Goal: Task Accomplishment & Management: Complete application form

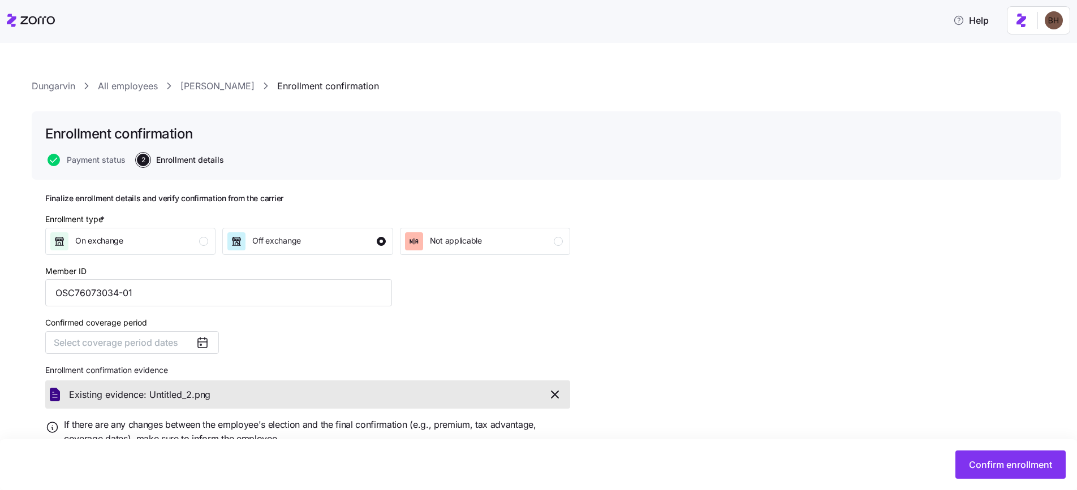
click at [125, 88] on link "All employees" at bounding box center [128, 86] width 60 height 14
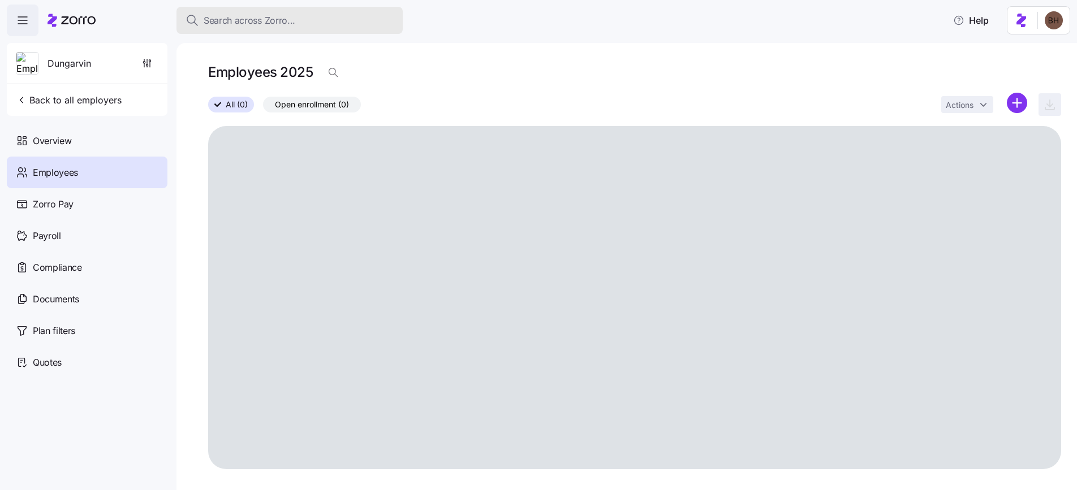
click at [228, 24] on span "Search across Zorro..." at bounding box center [250, 21] width 92 height 14
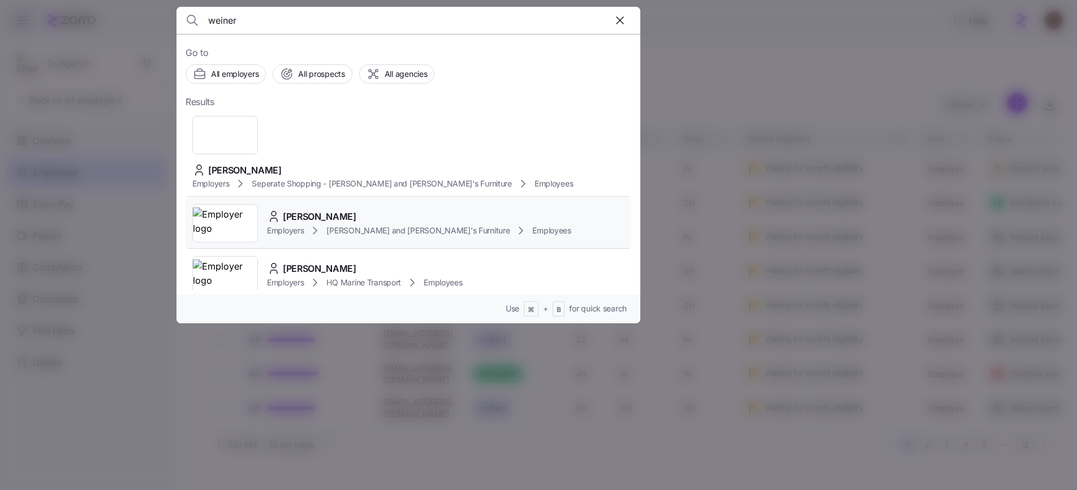
type input "weiner"
click at [349, 210] on span "DANIEL WEINER" at bounding box center [320, 217] width 74 height 14
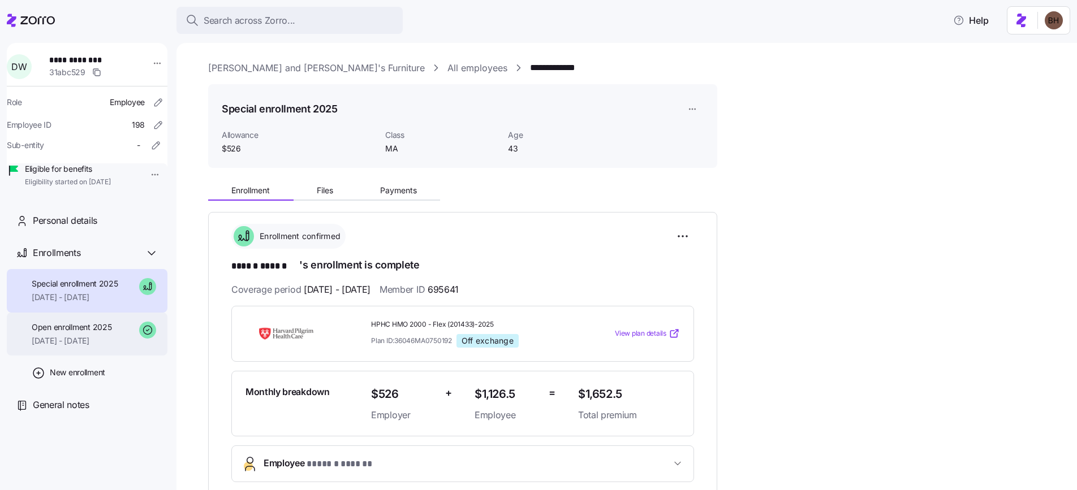
click at [93, 333] on span "Open enrollment 2025" at bounding box center [72, 327] width 80 height 11
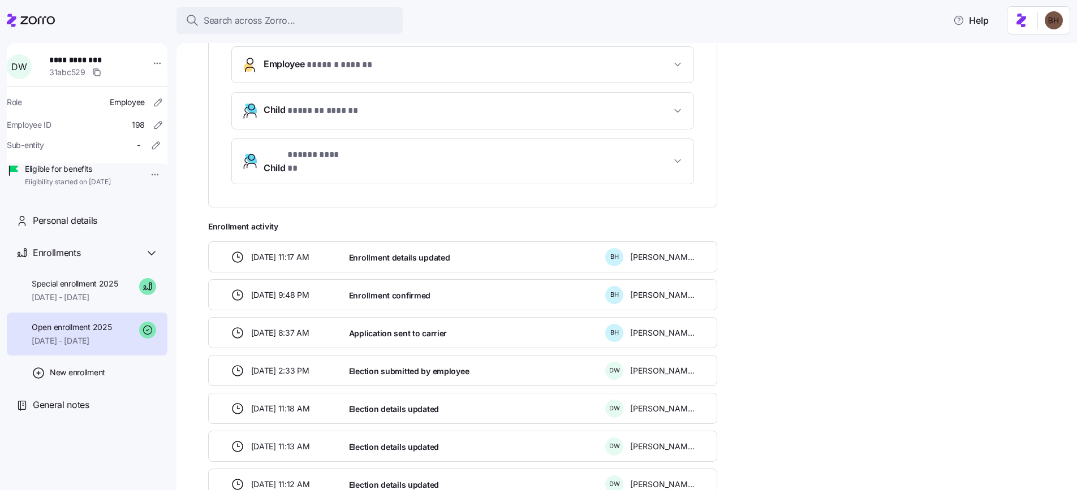
scroll to position [342, 0]
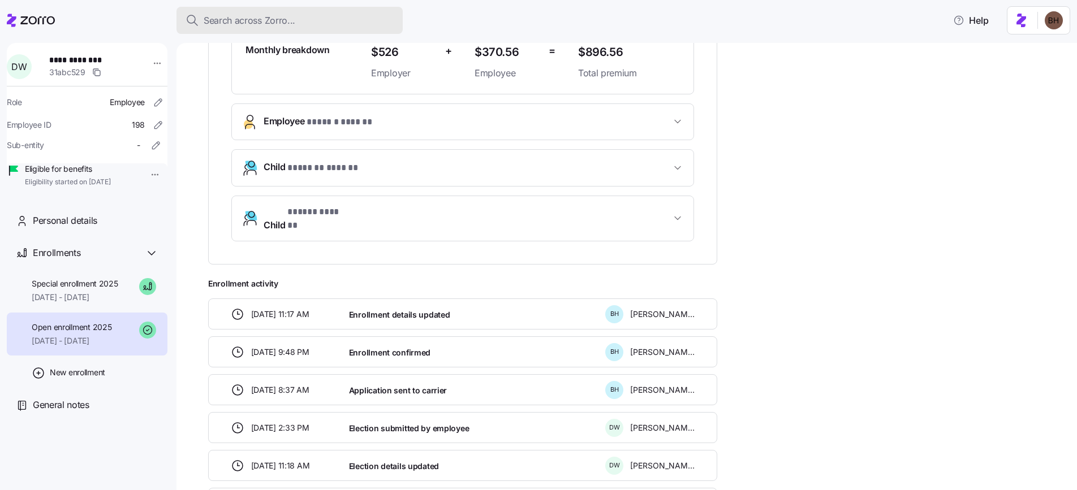
click at [280, 23] on span "Search across Zorro..." at bounding box center [250, 21] width 92 height 14
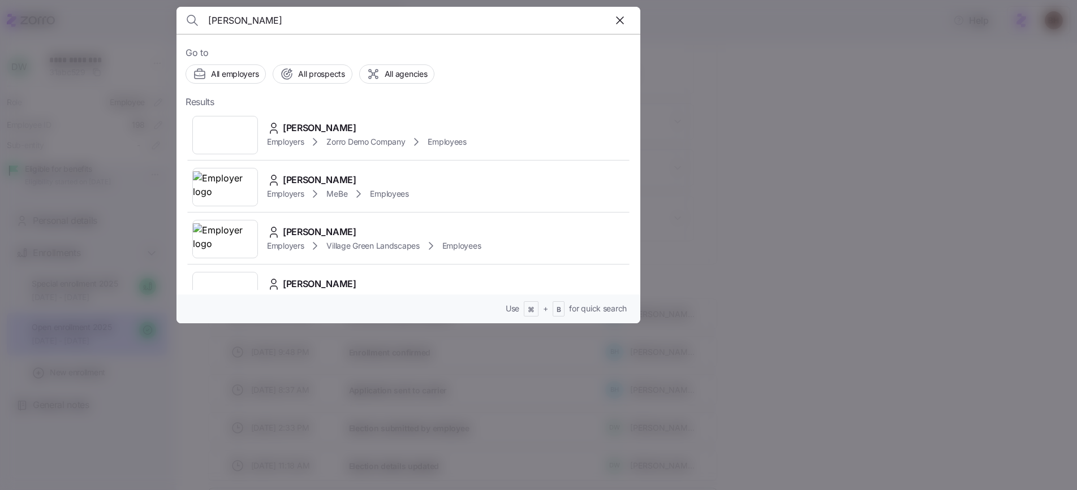
type input "timothy coppinger"
click at [344, 124] on span "Timothy Coppinger" at bounding box center [320, 128] width 74 height 14
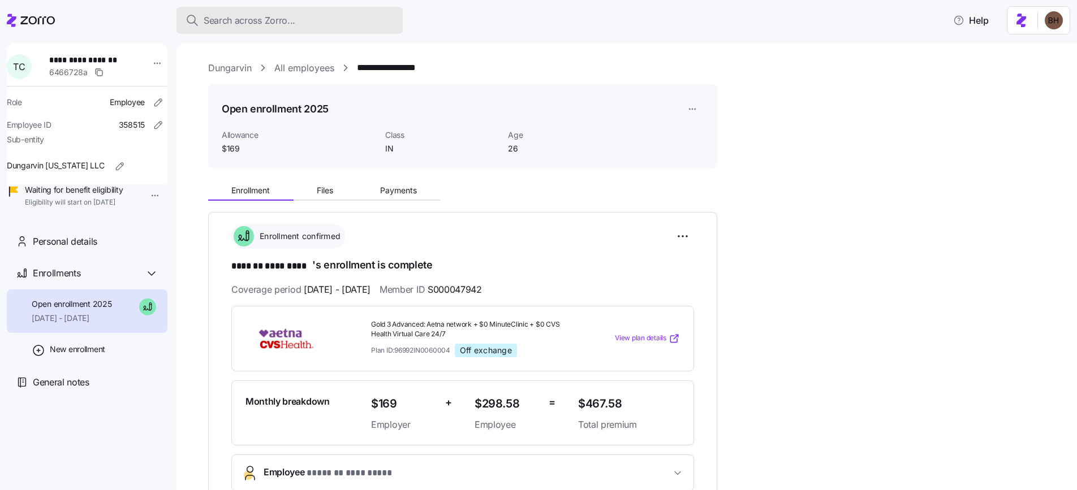
click at [267, 18] on span "Search across Zorro..." at bounding box center [250, 21] width 92 height 14
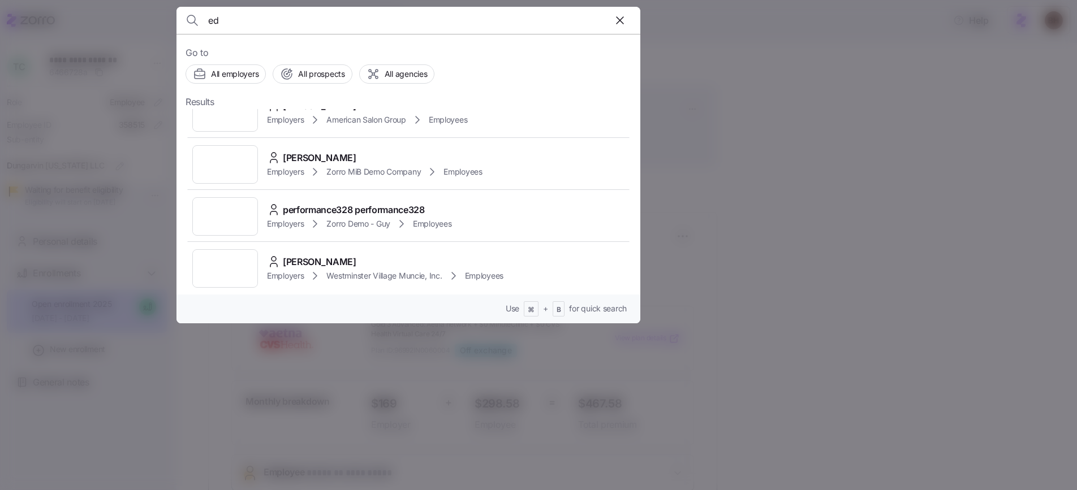
scroll to position [2920, 0]
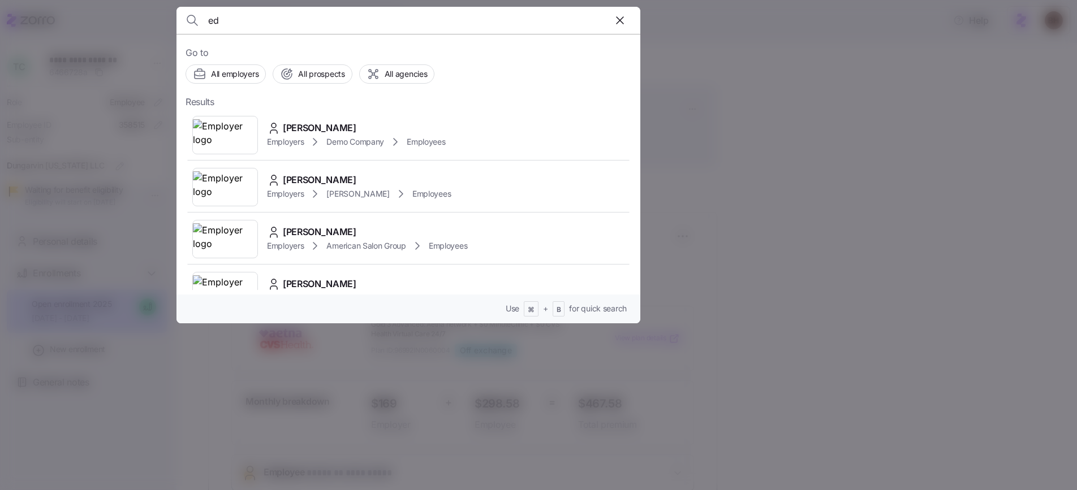
type input "e"
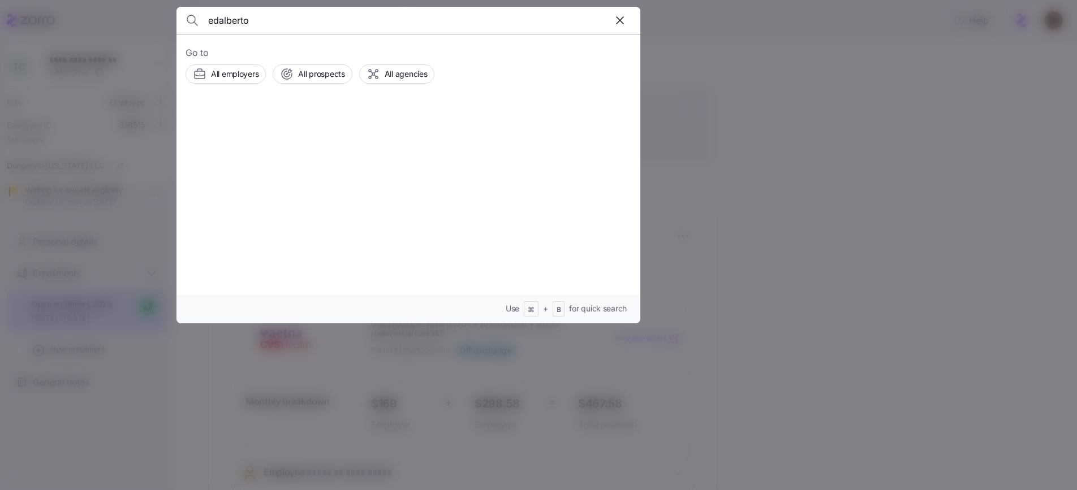
type input "edalberto"
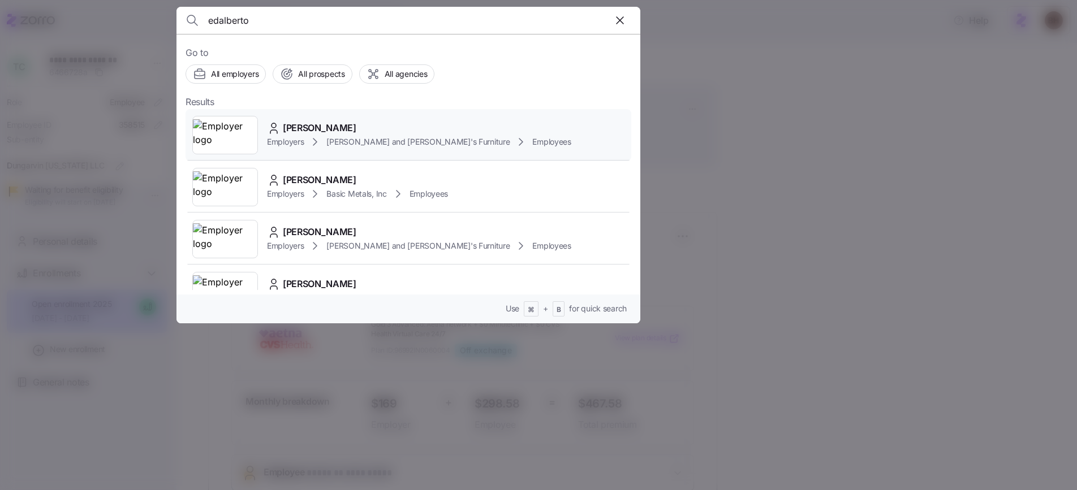
click at [346, 128] on span "EDALBERTO GIBAU" at bounding box center [320, 128] width 74 height 14
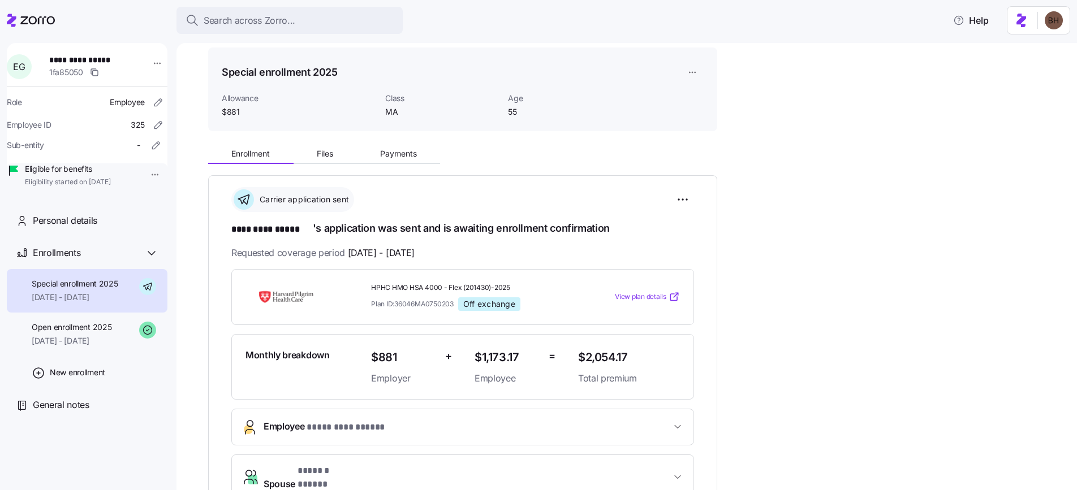
scroll to position [39, 0]
click at [102, 347] on span "08/01/2025 - 08/31/2025" at bounding box center [72, 340] width 80 height 11
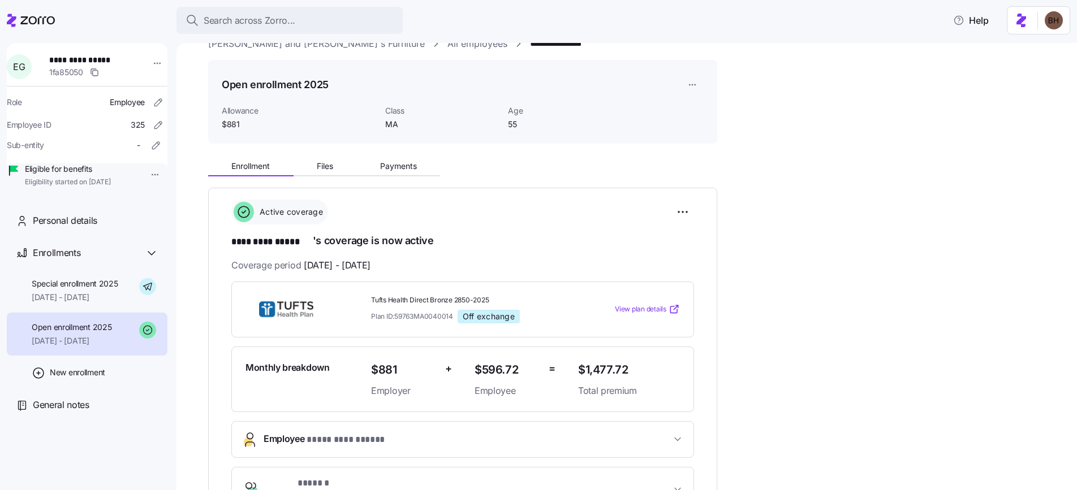
scroll to position [106, 0]
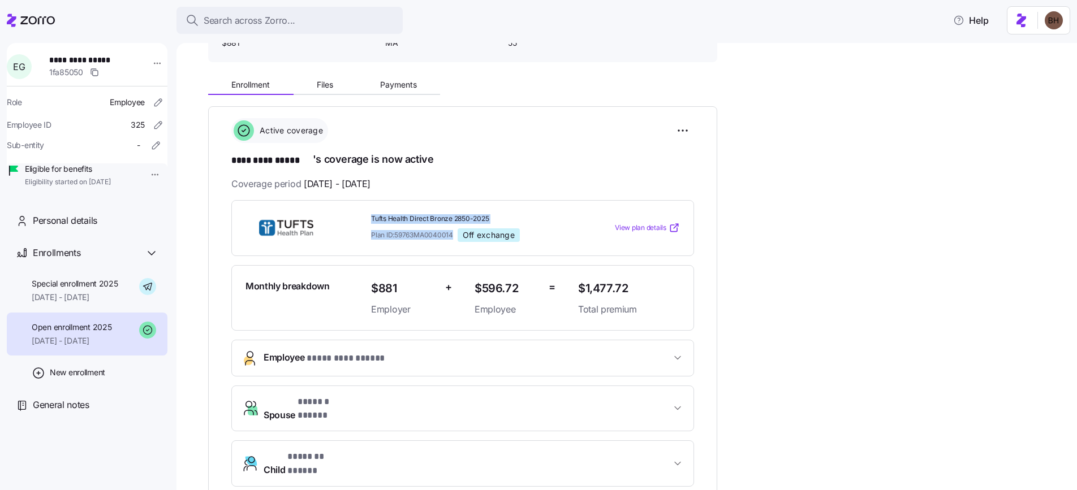
drag, startPoint x: 370, startPoint y: 217, endPoint x: 447, endPoint y: 240, distance: 79.6
click at [447, 240] on div "Tufts Health Direct Bronze 2850-2025 Plan ID: 59763MA0040014 Off exchange" at bounding box center [470, 228] width 198 height 28
copy div "Tufts Health Direct Bronze 2850-2025 Plan ID: 59763MA0040014"
drag, startPoint x: 313, startPoint y: 158, endPoint x: 221, endPoint y: 158, distance: 92.7
click at [221, 158] on div "**********" at bounding box center [462, 335] width 509 height 459
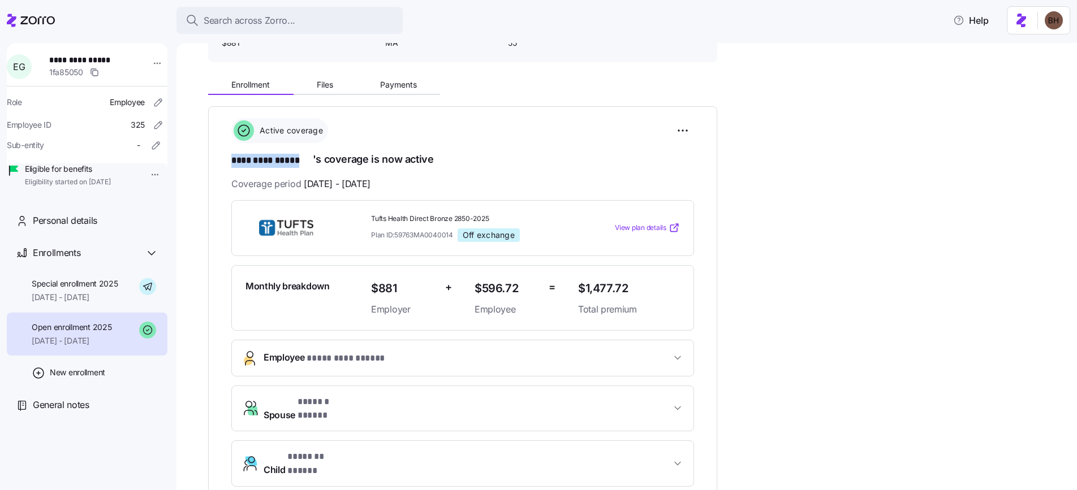
copy span "********* *****"
click at [423, 361] on span "Employee * ********* ***** *" at bounding box center [467, 358] width 407 height 15
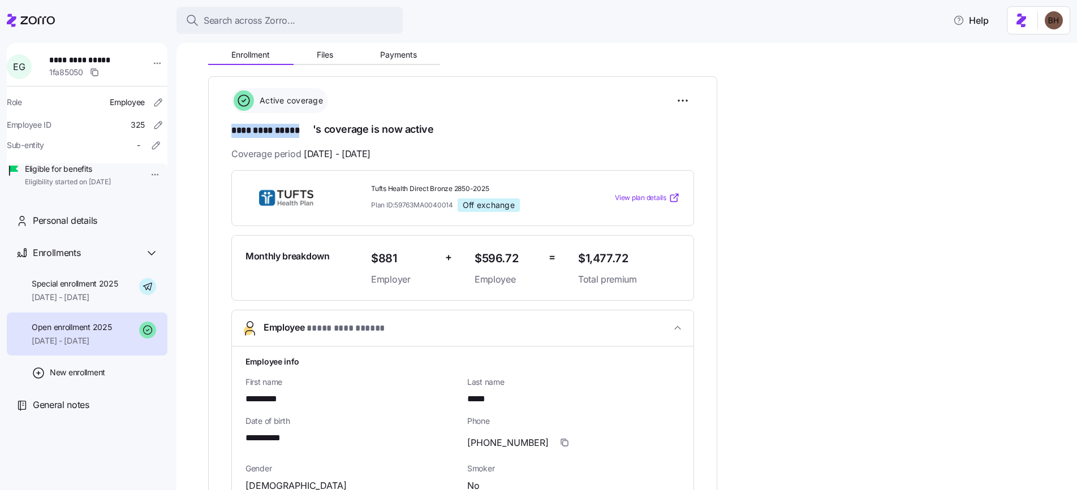
scroll to position [166, 0]
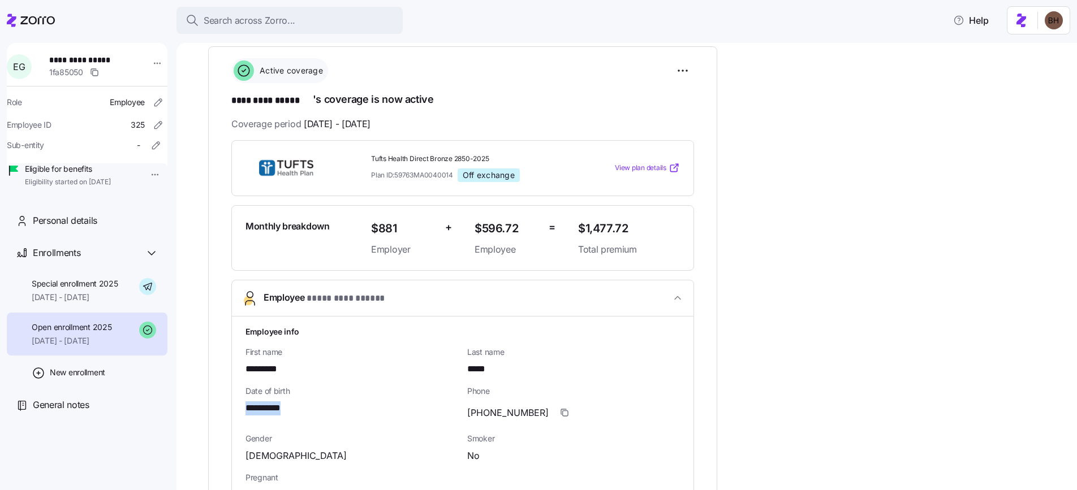
drag, startPoint x: 297, startPoint y: 409, endPoint x: 247, endPoint y: 407, distance: 50.4
click at [247, 407] on div "**********" at bounding box center [351, 409] width 213 height 14
copy span "**********"
drag, startPoint x: 369, startPoint y: 154, endPoint x: 461, endPoint y: 180, distance: 95.8
click at [461, 180] on div "Tufts Health Direct Bronze 2850-2025 Plan ID: 59763MA0040014 Off exchange" at bounding box center [469, 168] width 207 height 37
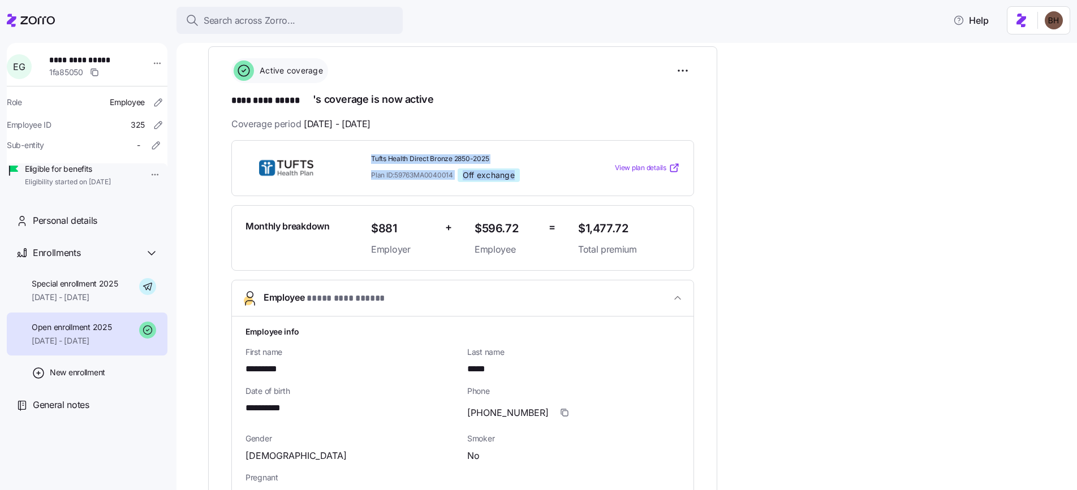
copy div "Tufts Health Direct Bronze 2850-2025 Plan ID: 59763MA0040014 Off exchange"
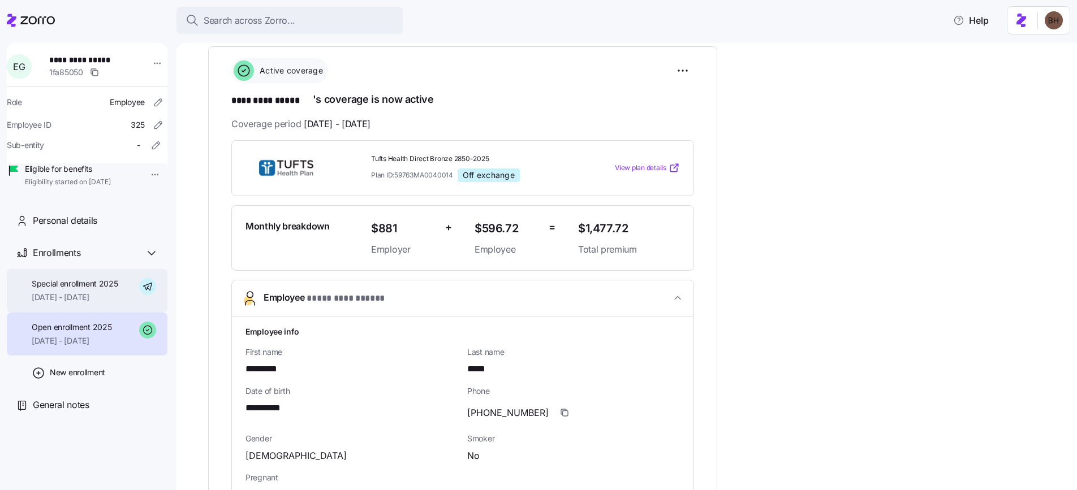
click at [85, 304] on div "Special enrollment 2025 09/01/2025 - 12/31/2025" at bounding box center [75, 290] width 87 height 25
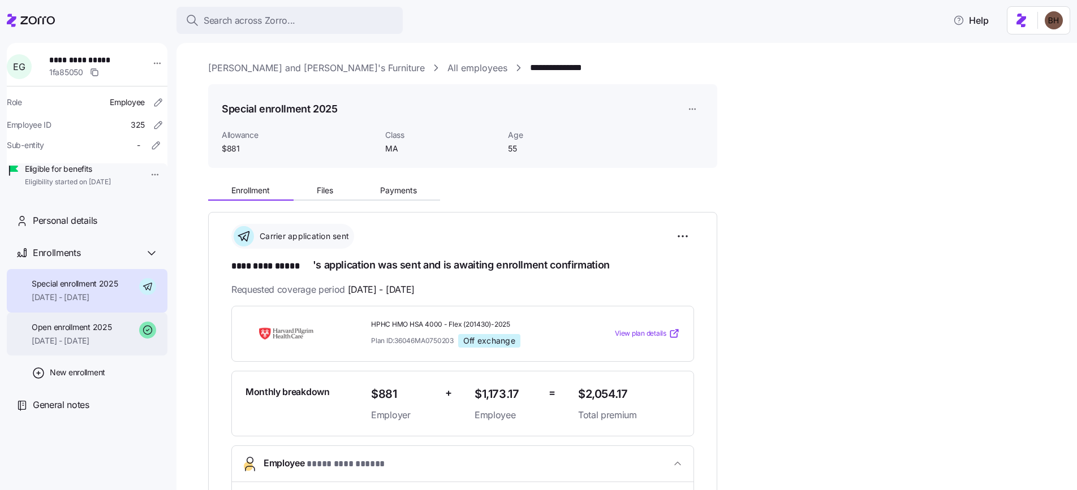
click at [101, 347] on span "08/01/2025 - 08/31/2025" at bounding box center [72, 340] width 80 height 11
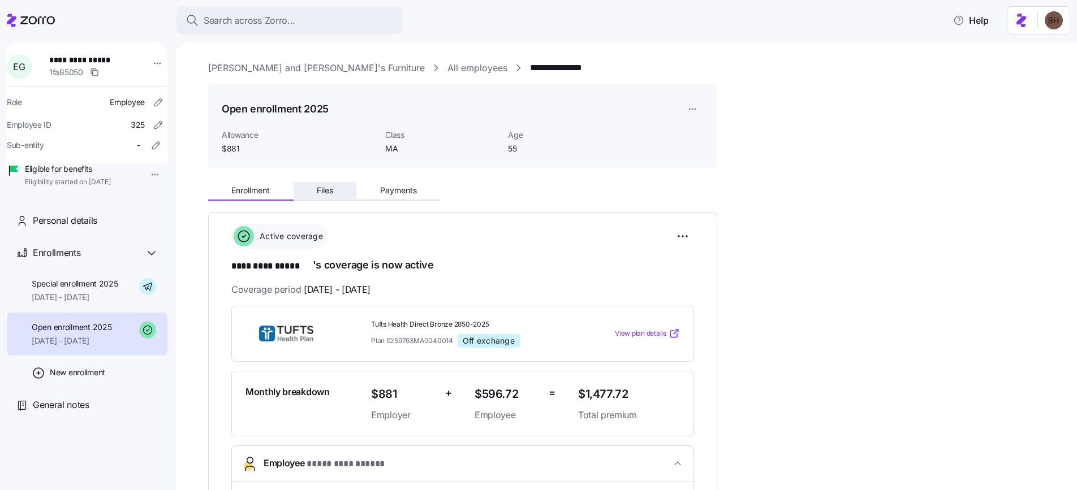
click at [330, 191] on span "Files" at bounding box center [325, 191] width 16 height 8
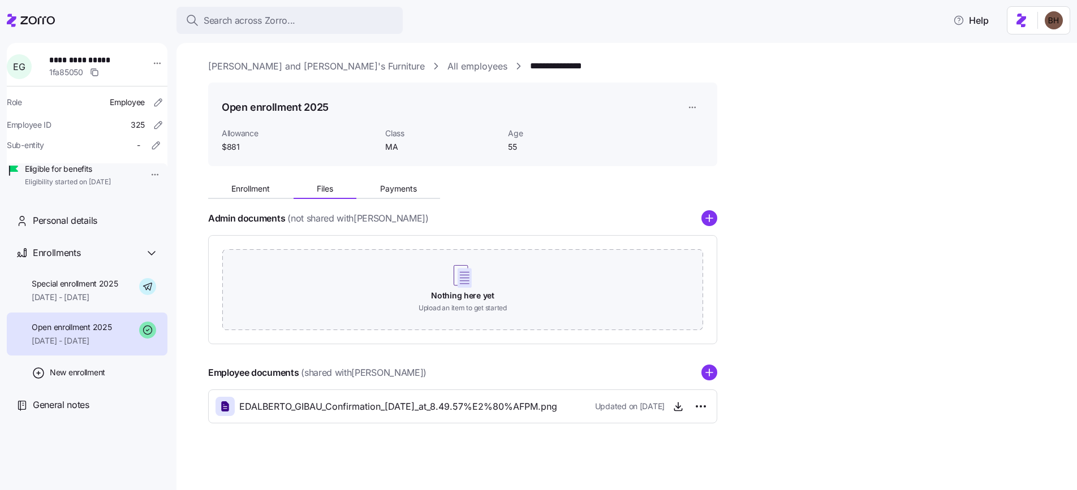
scroll to position [3, 0]
click at [714, 368] on circle "add icon" at bounding box center [709, 372] width 15 height 15
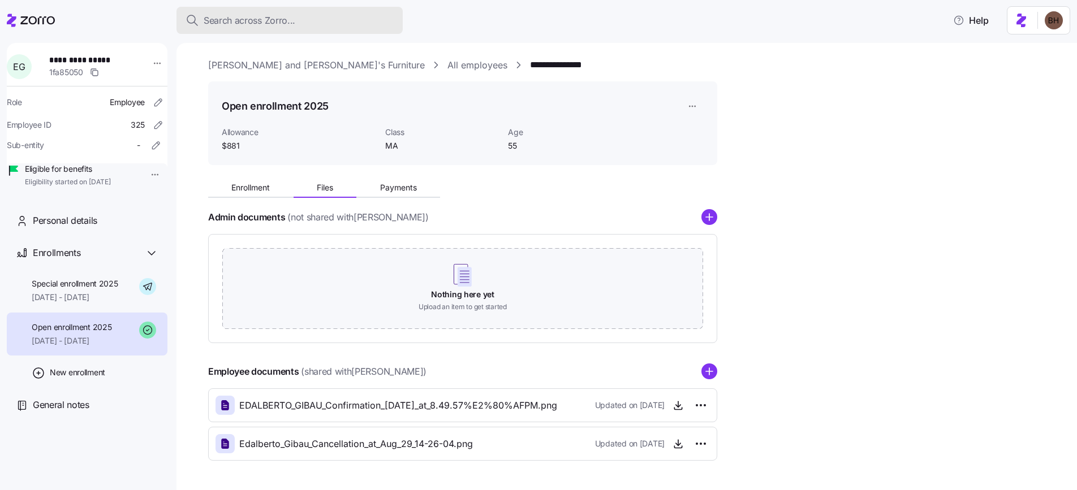
click at [292, 16] on span "Search across Zorro..." at bounding box center [250, 21] width 92 height 14
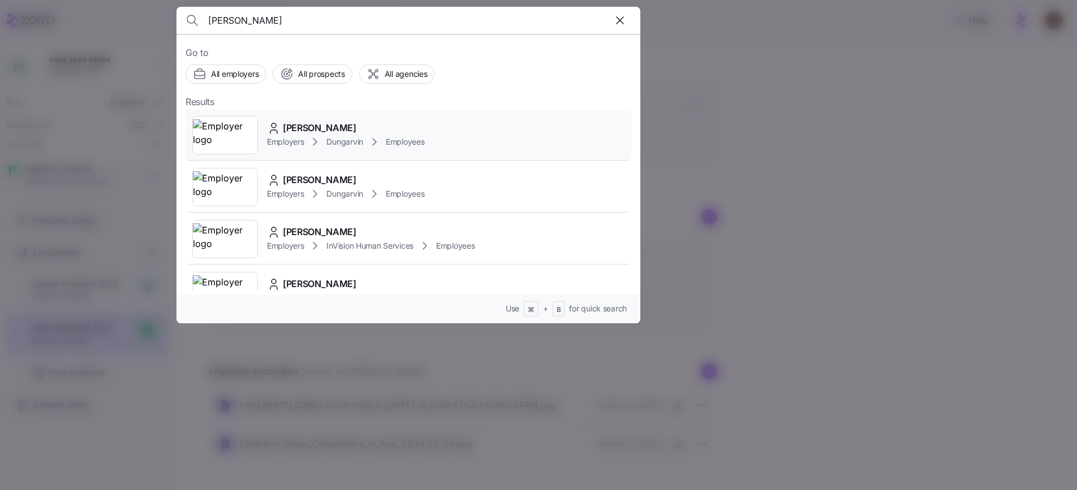
type input "Annie Kamara"
click at [315, 130] on span "Annie Kamara" at bounding box center [320, 128] width 74 height 14
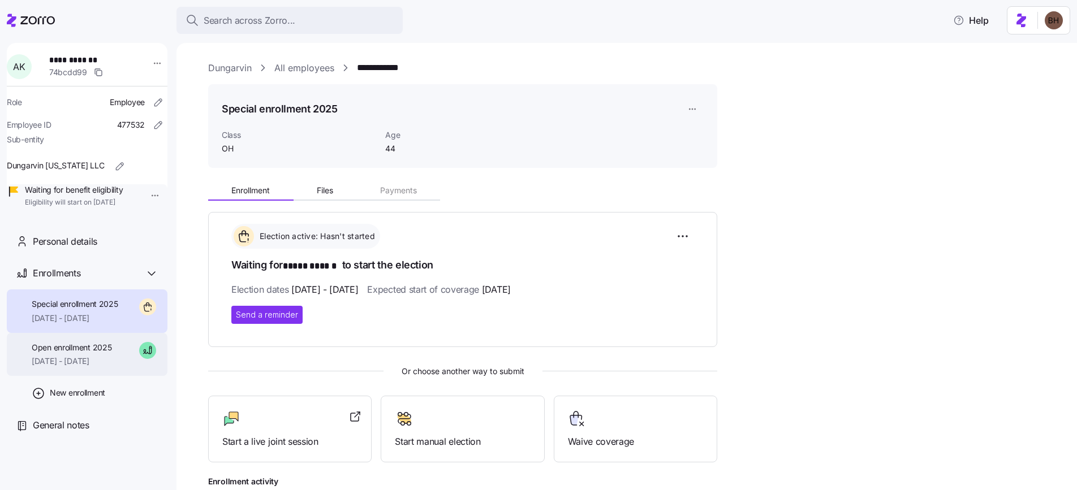
click at [79, 367] on span "09/01/2025 - 12/31/2025" at bounding box center [72, 361] width 80 height 11
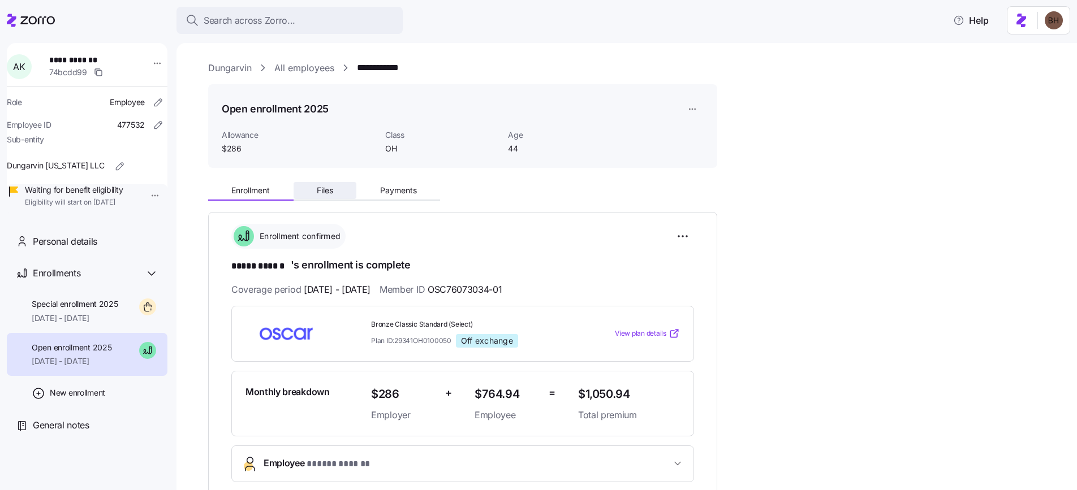
click at [318, 195] on button "Files" at bounding box center [325, 190] width 63 height 17
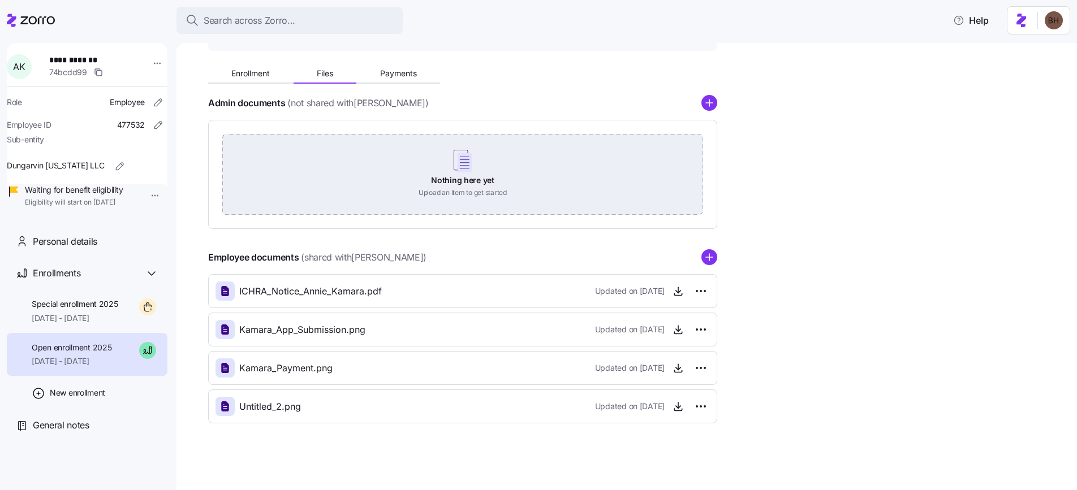
scroll to position [118, 0]
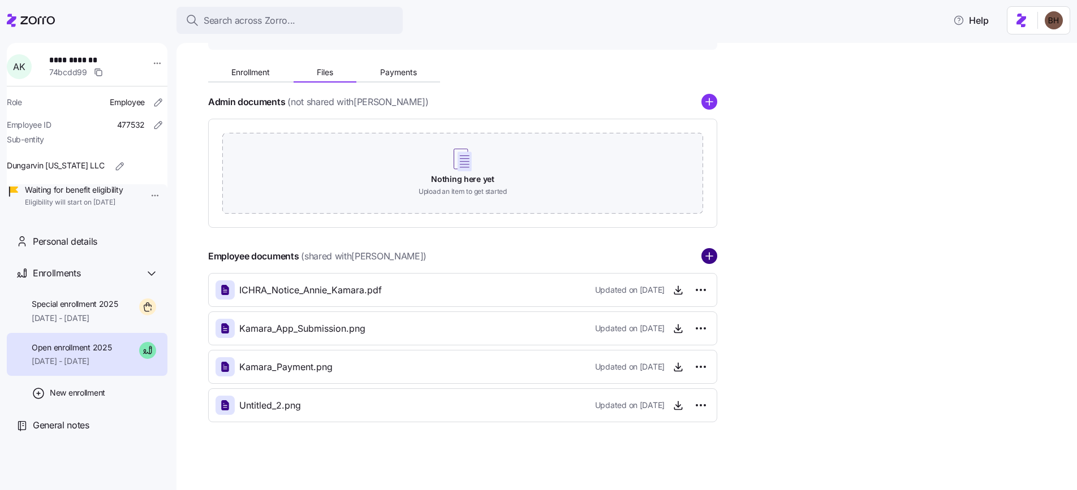
click at [709, 260] on circle "add icon" at bounding box center [709, 256] width 15 height 15
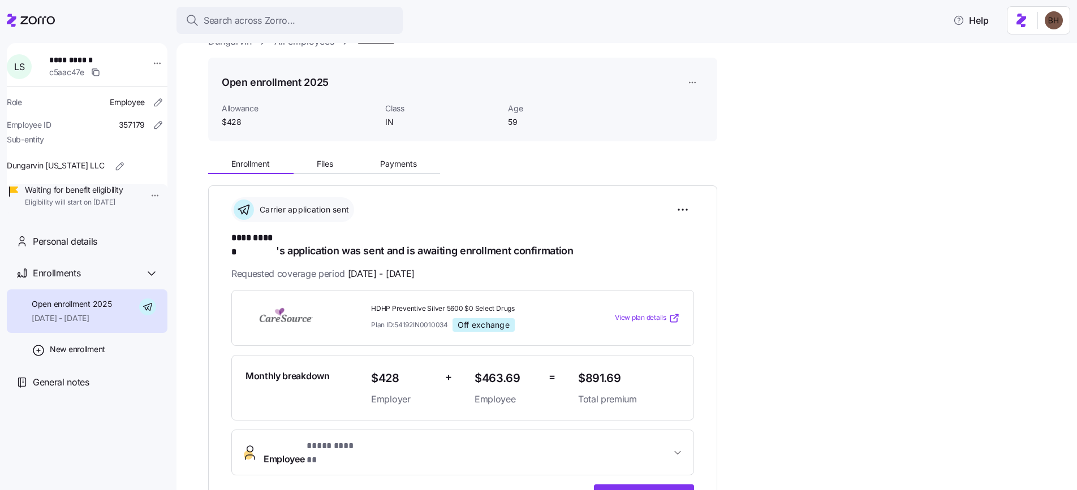
scroll to position [25, 0]
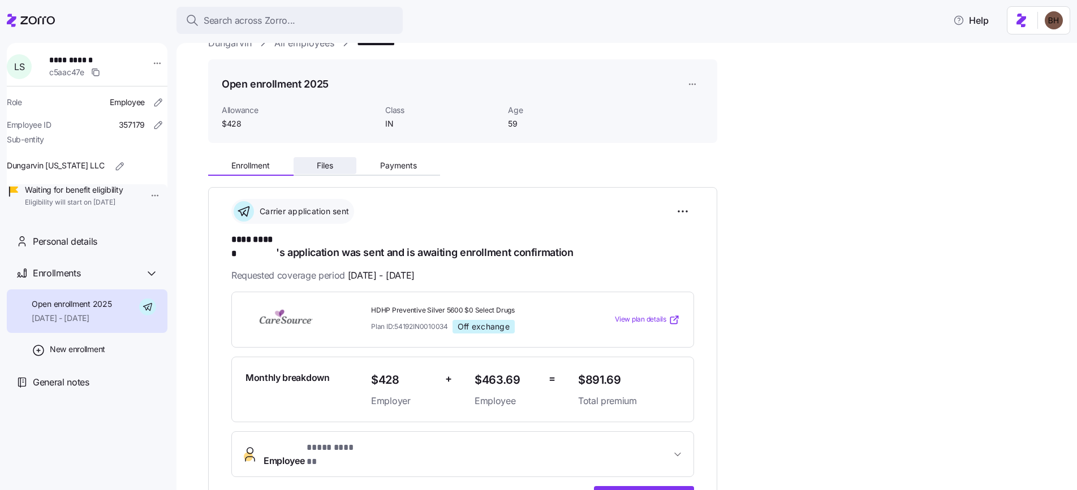
click at [333, 169] on span "Files" at bounding box center [325, 166] width 16 height 8
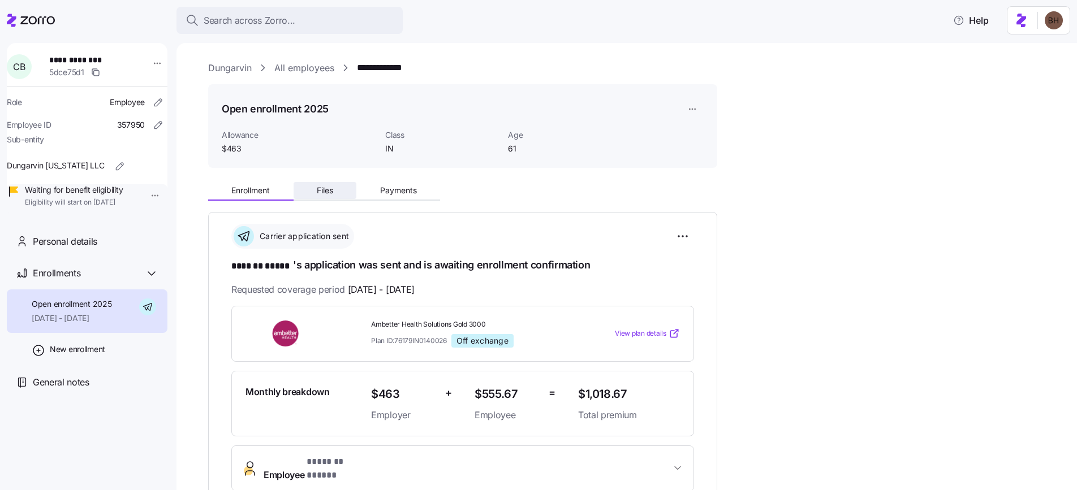
click at [335, 193] on button "Files" at bounding box center [325, 190] width 63 height 17
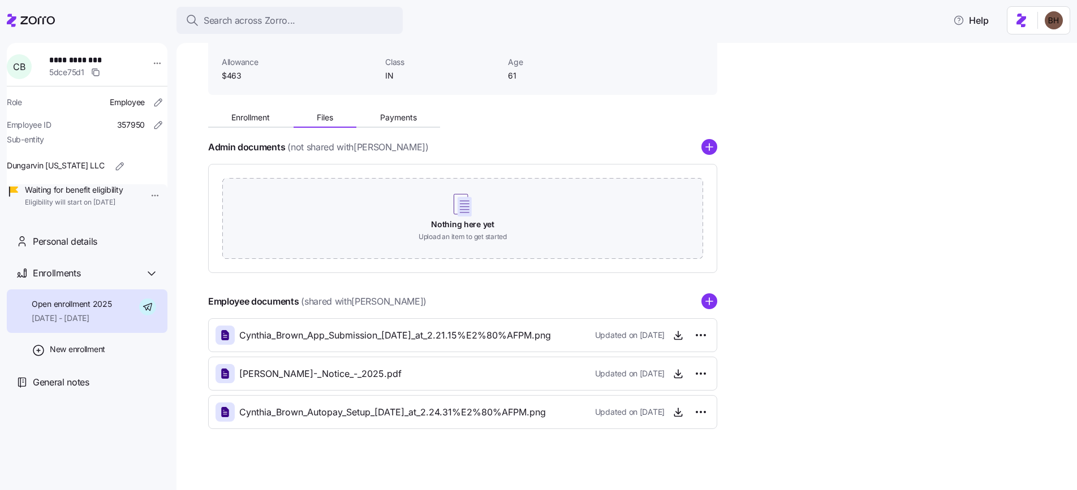
scroll to position [80, 0]
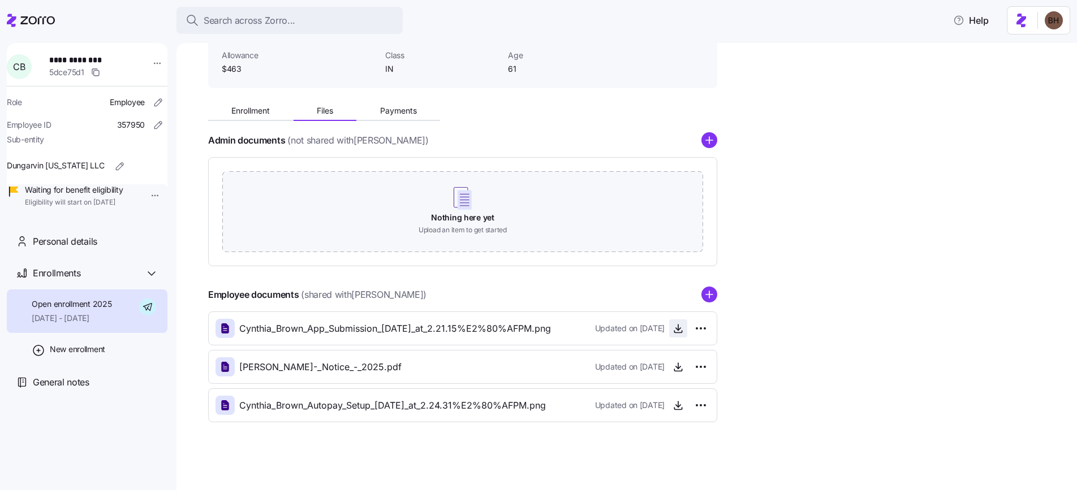
click at [674, 330] on icon "button" at bounding box center [677, 328] width 11 height 11
click at [408, 116] on button "Payments" at bounding box center [398, 110] width 84 height 17
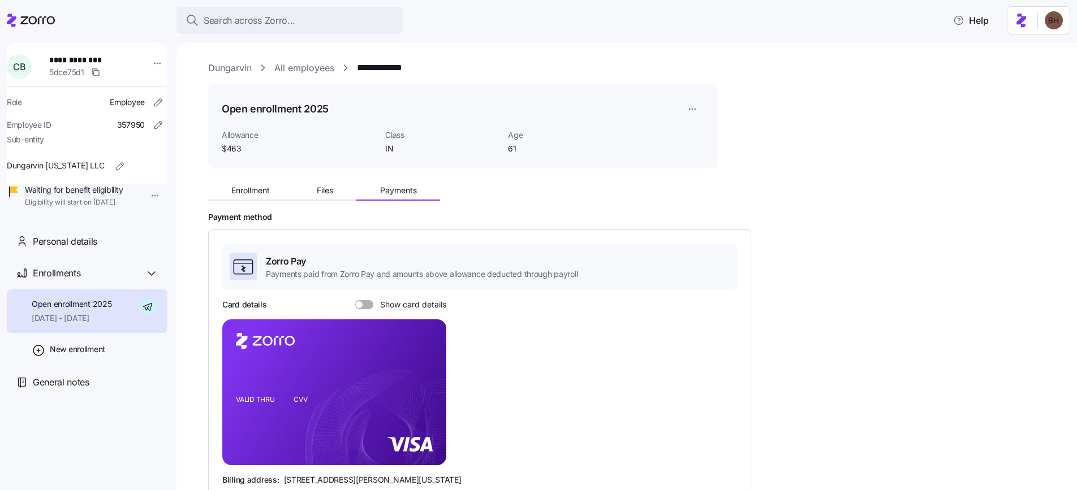
click at [377, 70] on link "**********" at bounding box center [388, 68] width 62 height 14
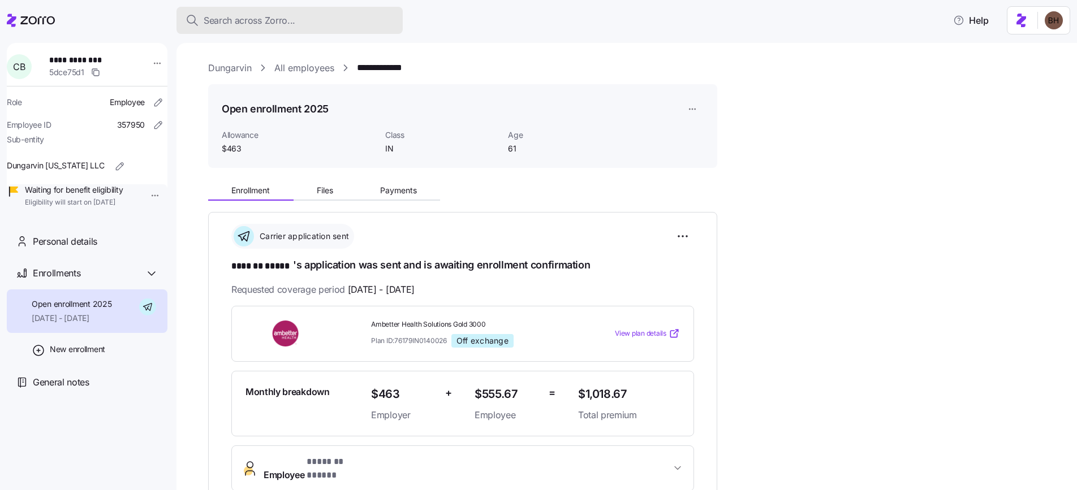
click at [254, 19] on span "Search across Zorro..." at bounding box center [250, 21] width 92 height 14
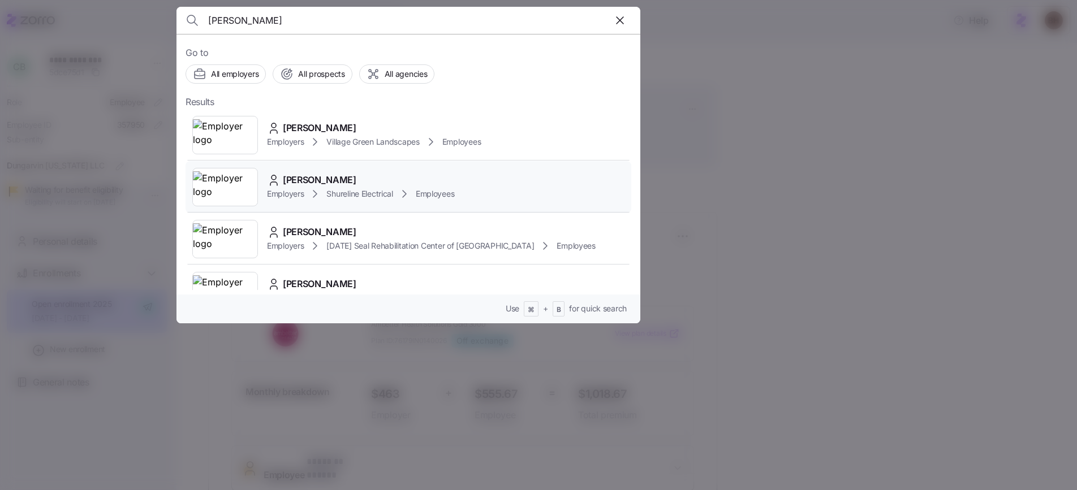
type input "fahey"
click at [374, 178] on div "[PERSON_NAME]" at bounding box center [360, 180] width 187 height 14
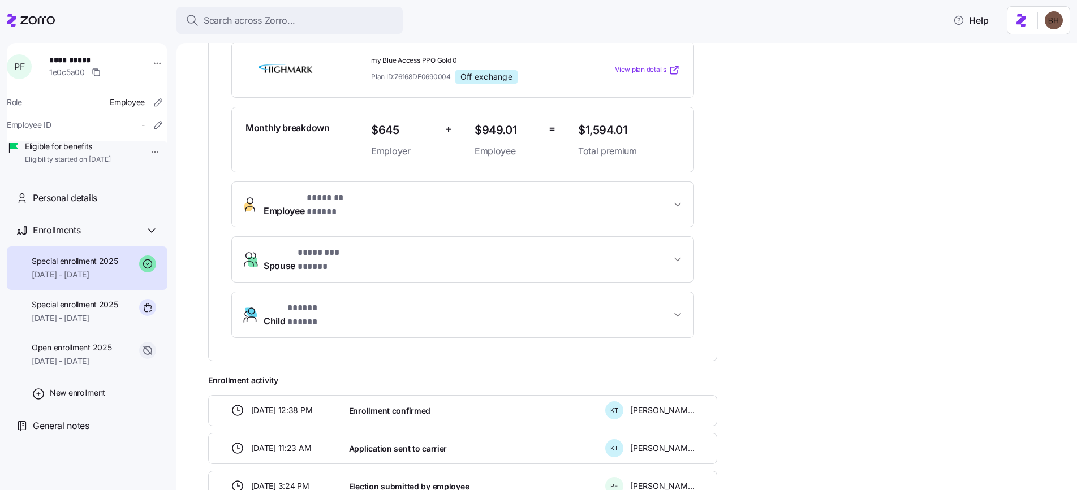
scroll to position [312, 0]
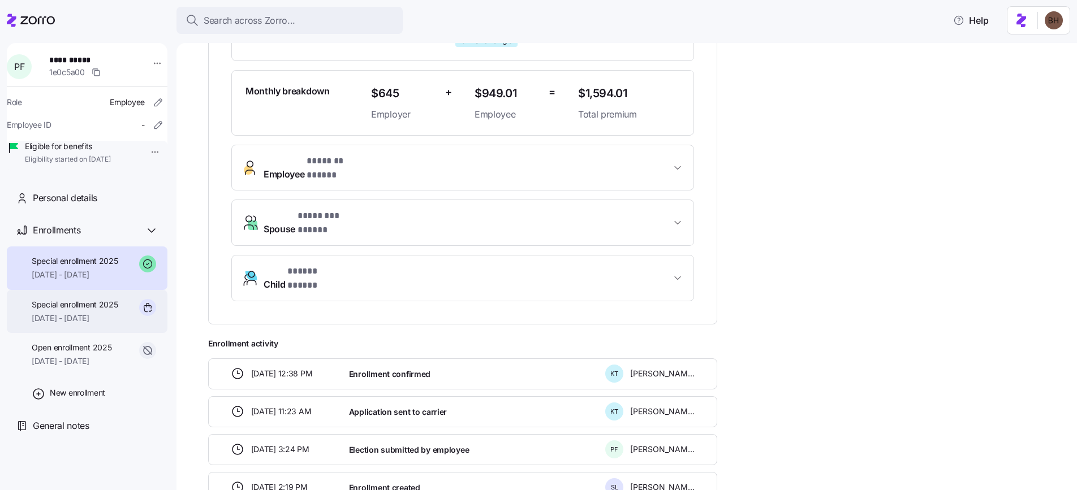
click at [88, 324] on span "[DATE] - [DATE]" at bounding box center [75, 318] width 87 height 11
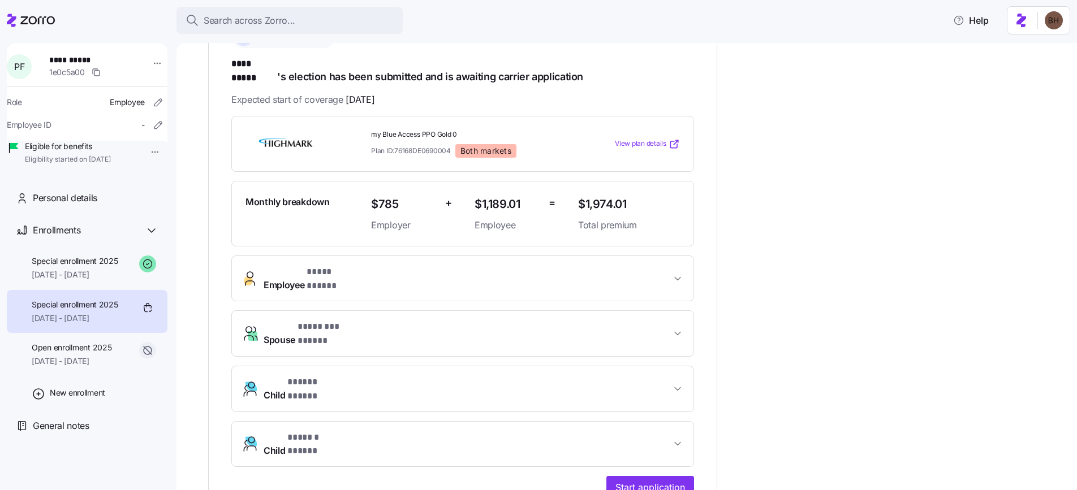
scroll to position [203, 0]
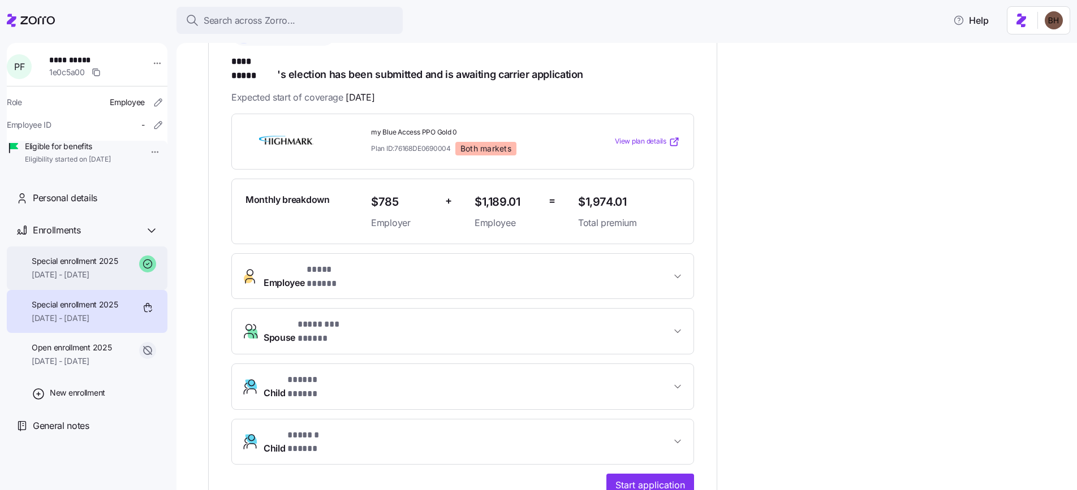
click at [76, 281] on span "[DATE] - [DATE]" at bounding box center [75, 274] width 87 height 11
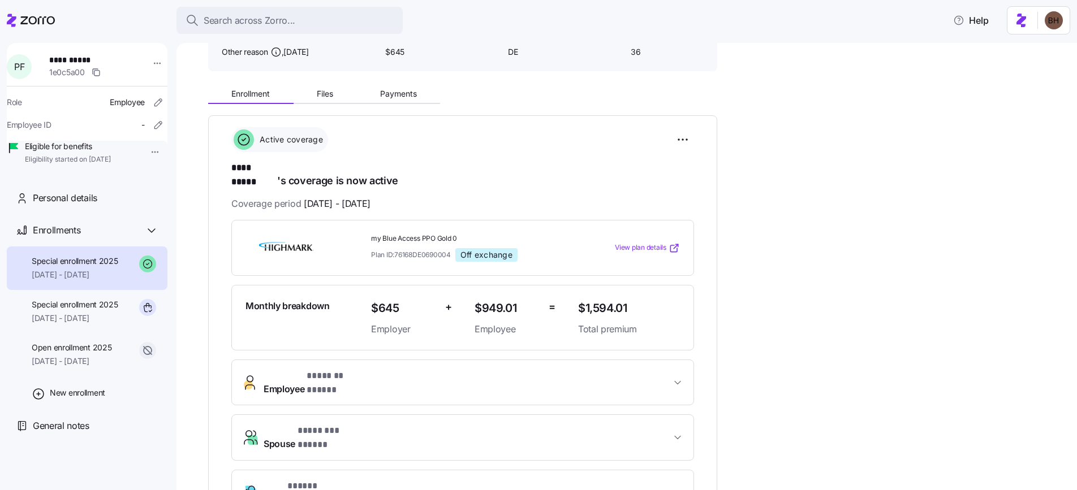
scroll to position [98, 0]
click at [327, 96] on span "Files" at bounding box center [325, 93] width 16 height 8
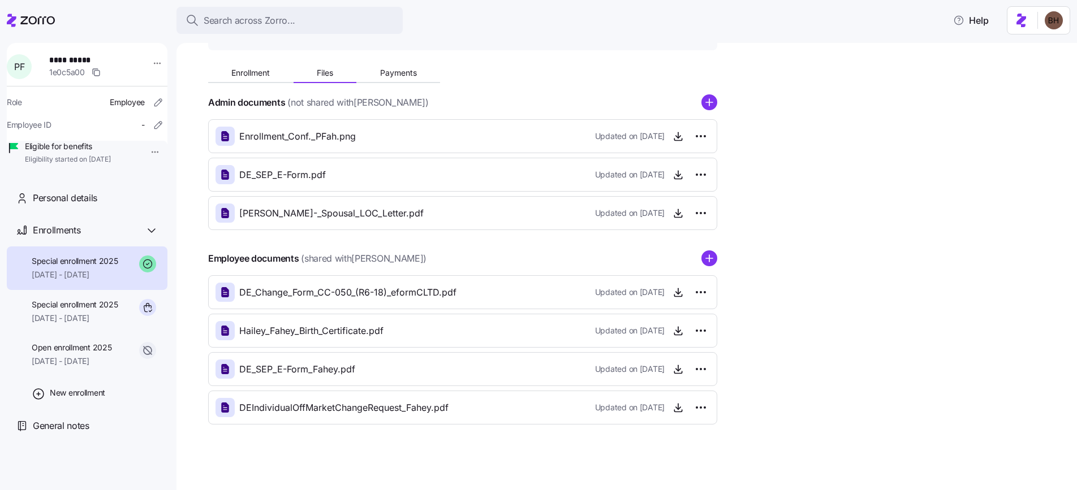
scroll to position [118, 0]
click at [392, 71] on span "Payments" at bounding box center [398, 72] width 37 height 8
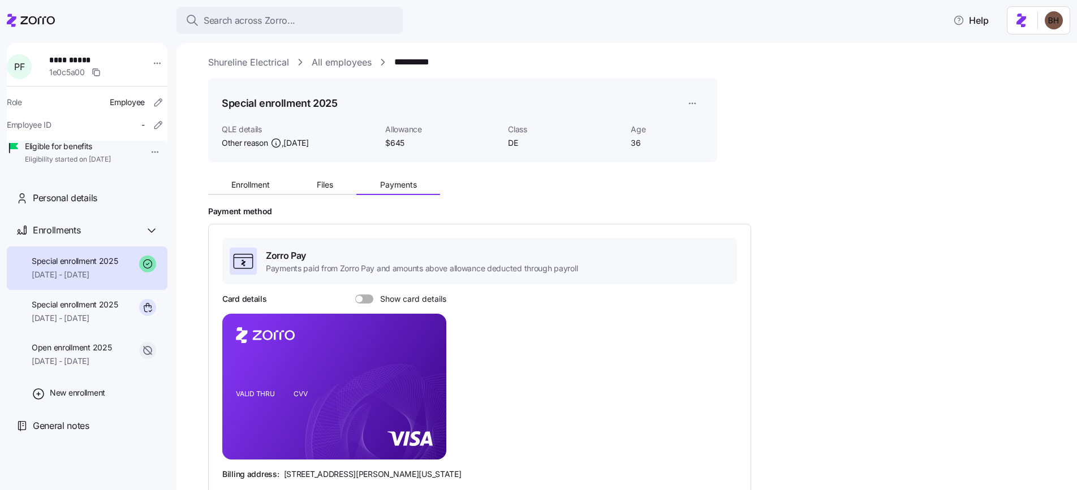
scroll to position [7, 0]
click at [351, 61] on link "All employees" at bounding box center [342, 61] width 60 height 14
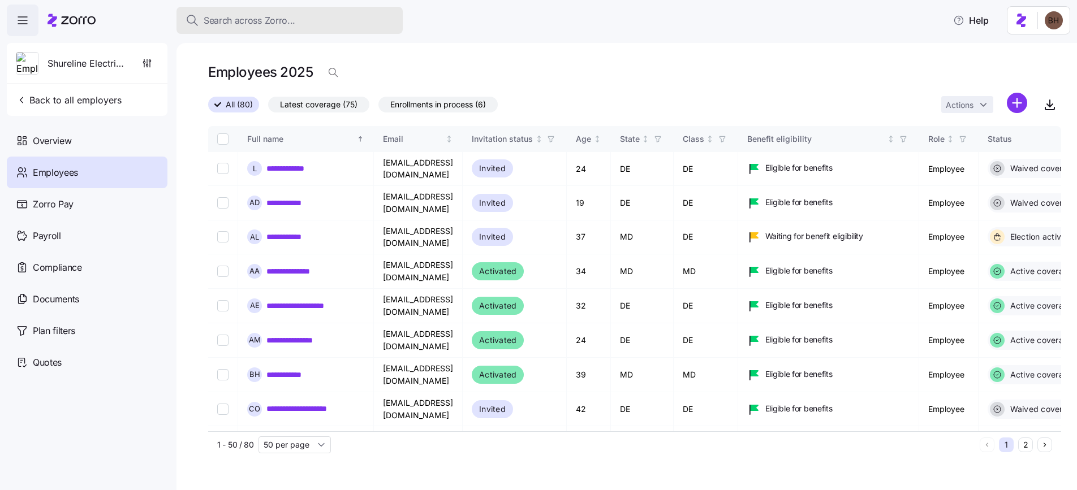
click at [240, 27] on span "Search across Zorro..." at bounding box center [250, 21] width 92 height 14
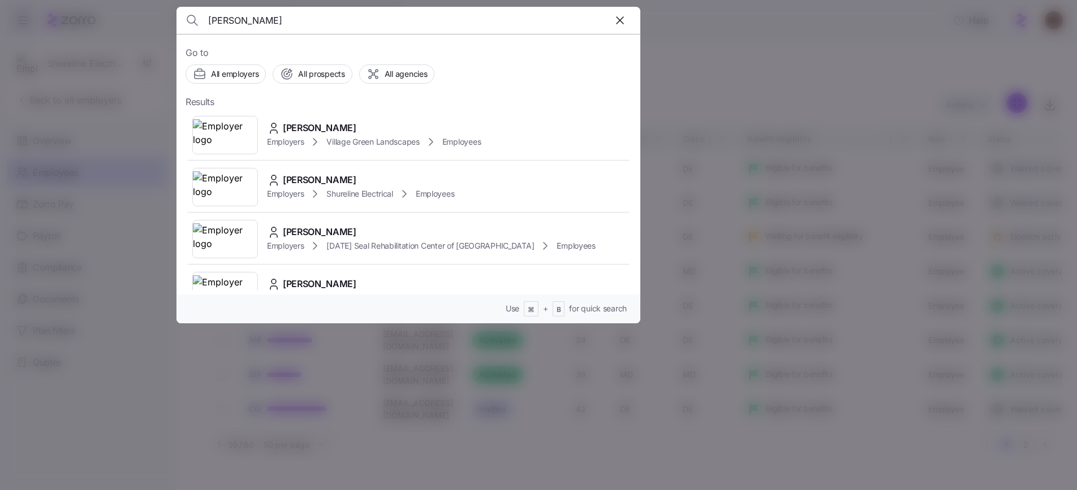
type input "fahey"
click at [322, 188] on div "Employers Shureline Electrical Employees" at bounding box center [360, 194] width 187 height 14
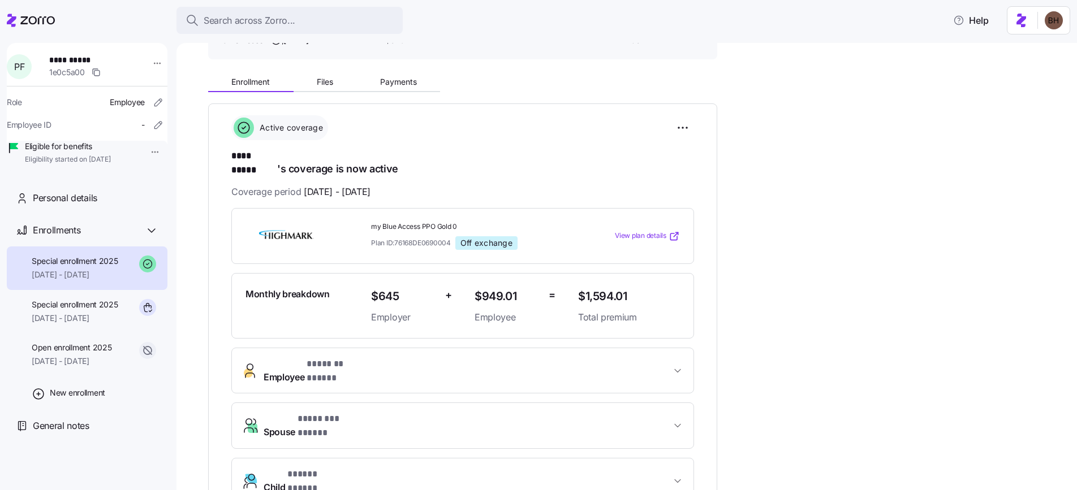
scroll to position [123, 0]
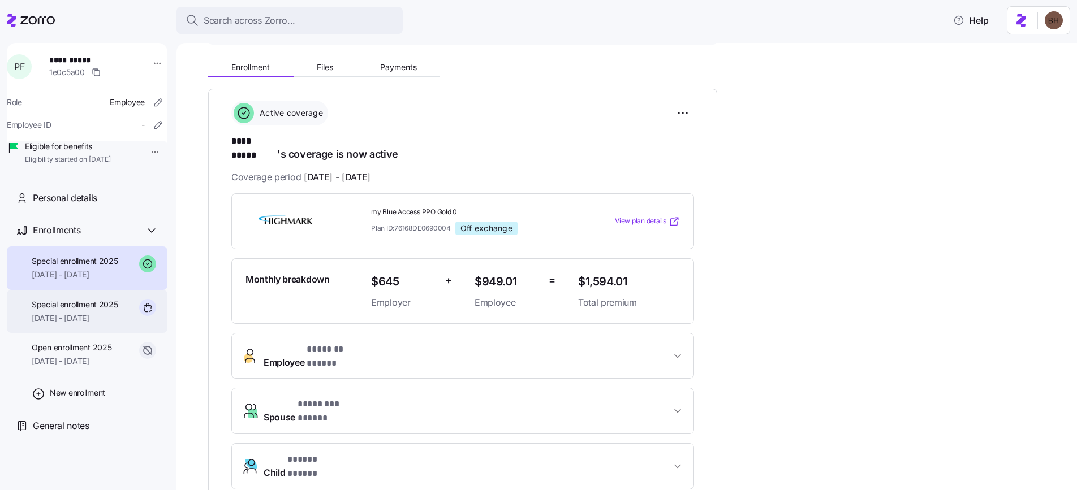
click at [83, 325] on div "Special enrollment 2025 07/24/2025 - 12/31/2025" at bounding box center [75, 311] width 87 height 25
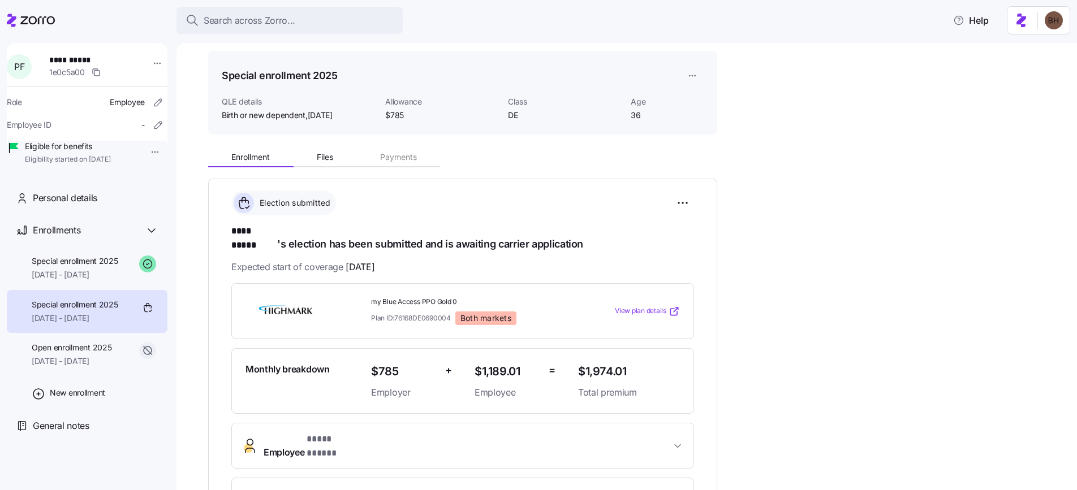
scroll to position [33, 0]
click at [69, 281] on span "[DATE] - [DATE]" at bounding box center [75, 274] width 87 height 11
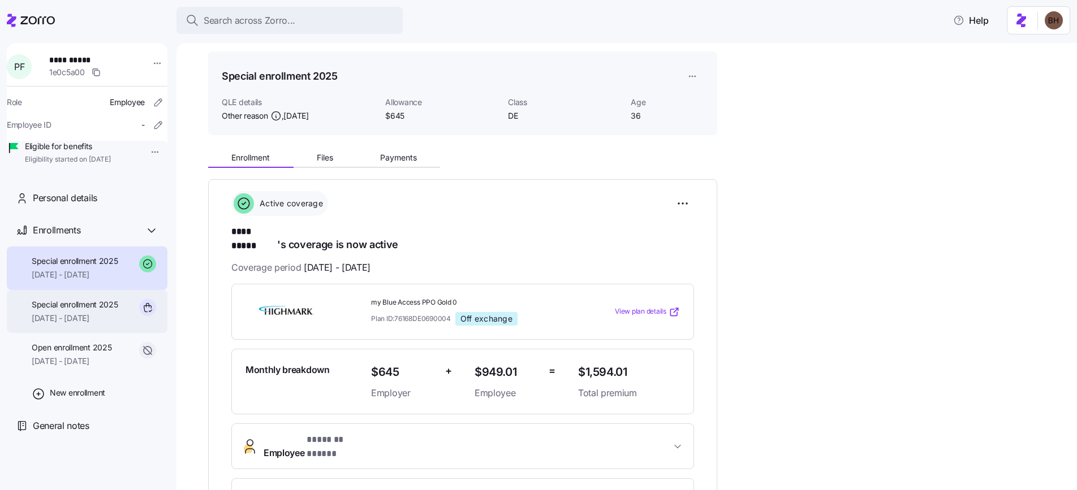
click at [64, 310] on span "Special enrollment 2025" at bounding box center [75, 304] width 87 height 11
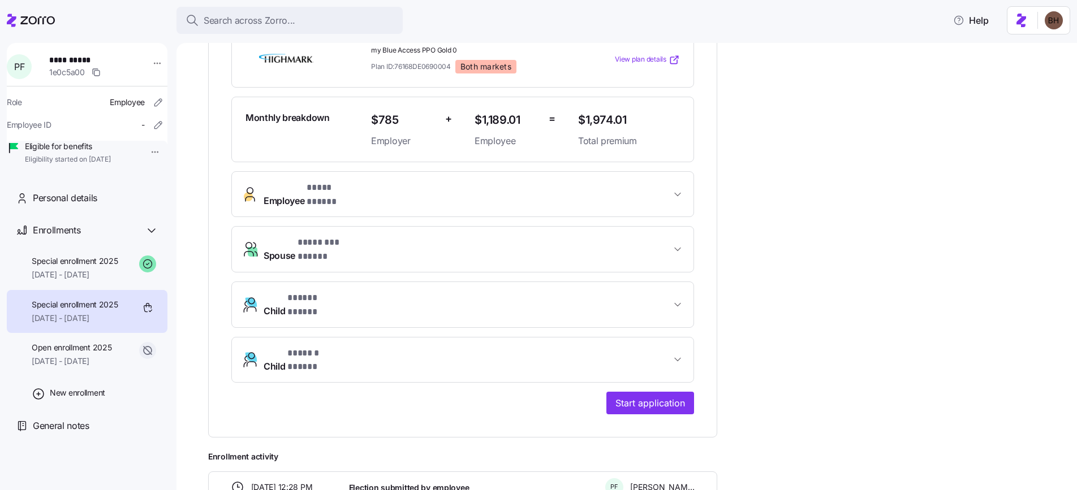
scroll to position [316, 0]
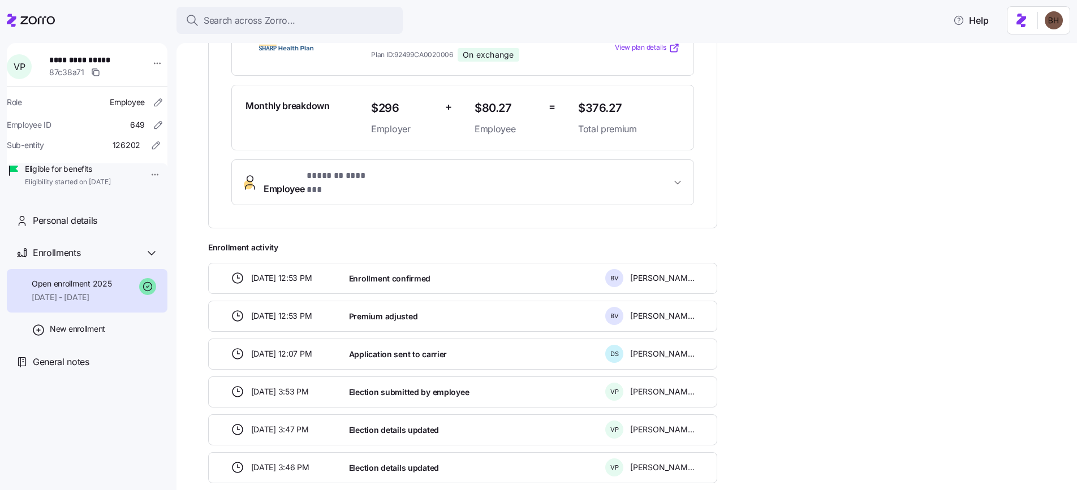
scroll to position [292, 0]
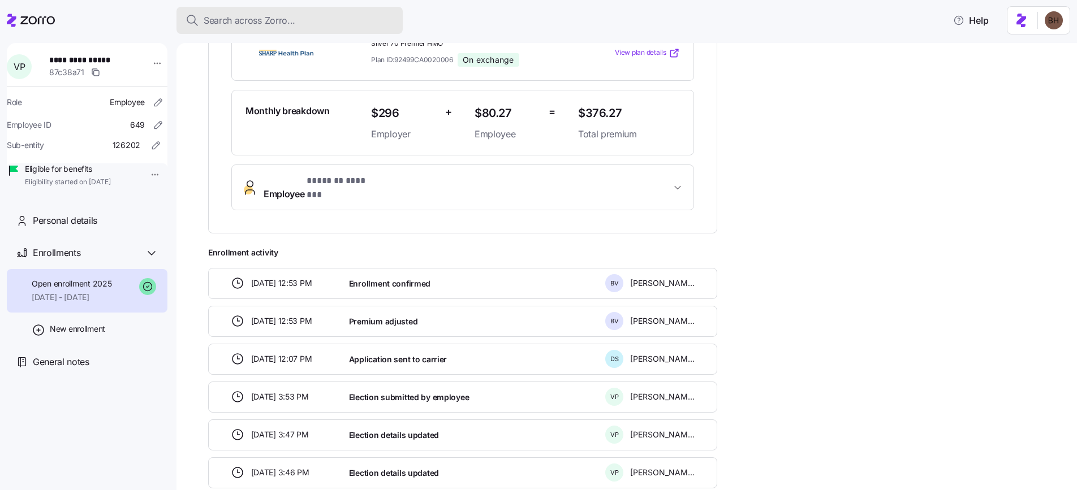
click at [230, 22] on span "Search across Zorro..." at bounding box center [250, 21] width 92 height 14
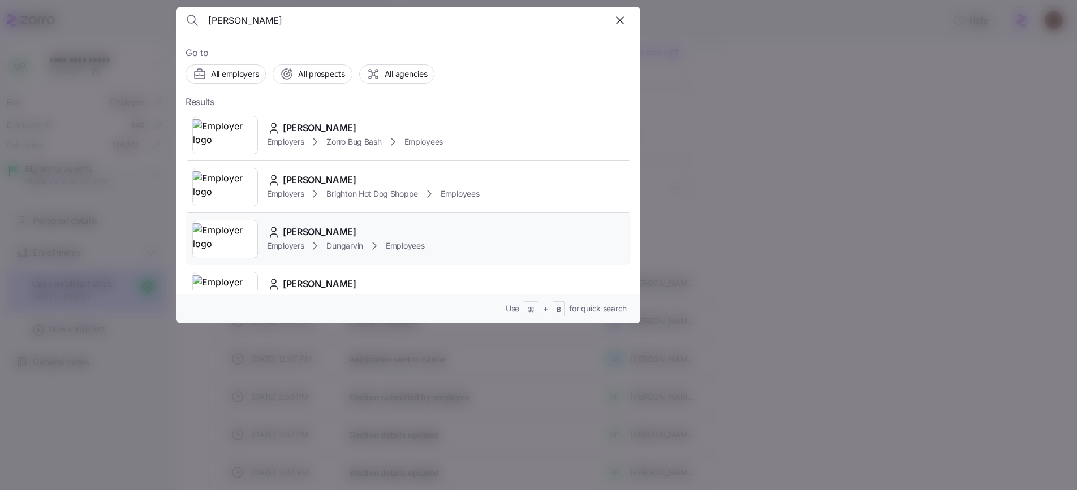
type input "cynthia"
click at [314, 231] on span "Cynthia Brown" at bounding box center [320, 232] width 74 height 14
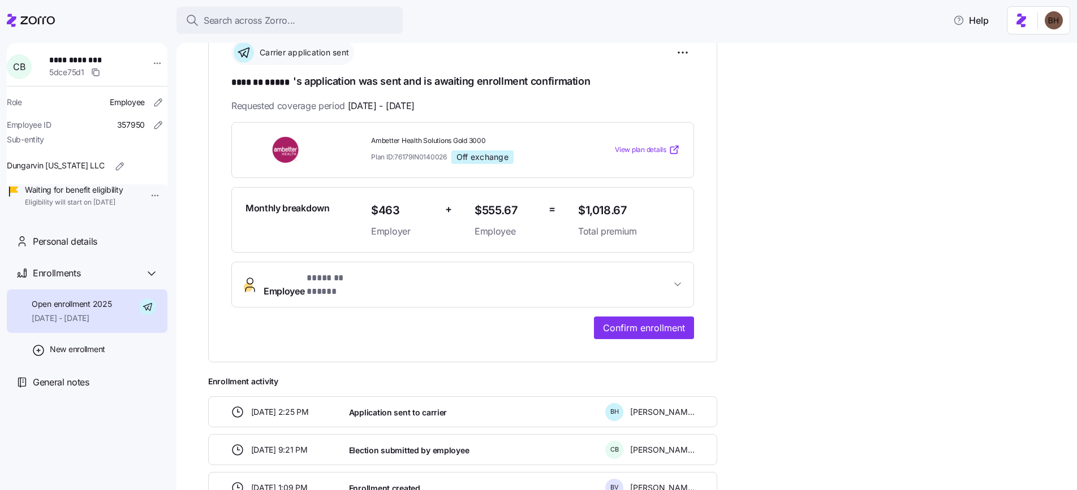
scroll to position [214, 0]
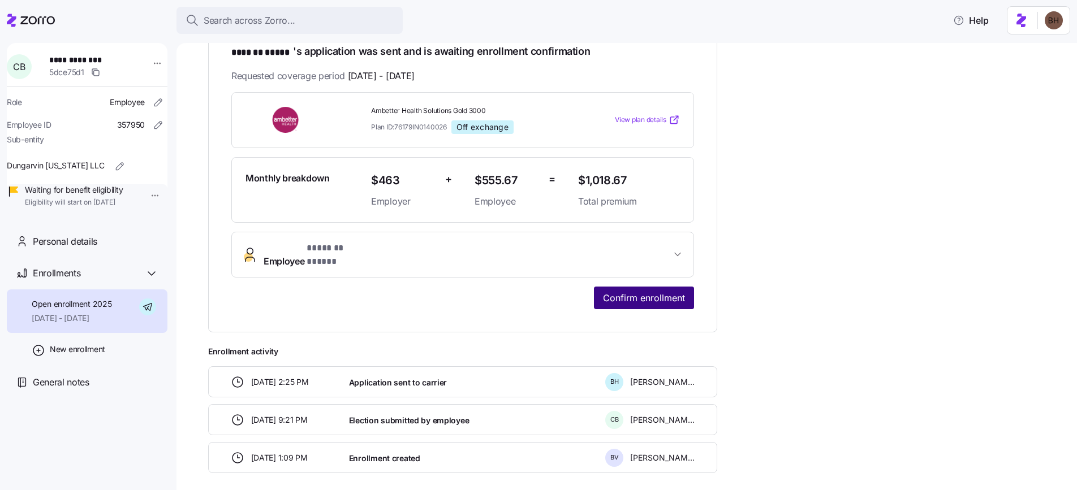
click at [632, 293] on span "Confirm enrollment" at bounding box center [644, 298] width 82 height 14
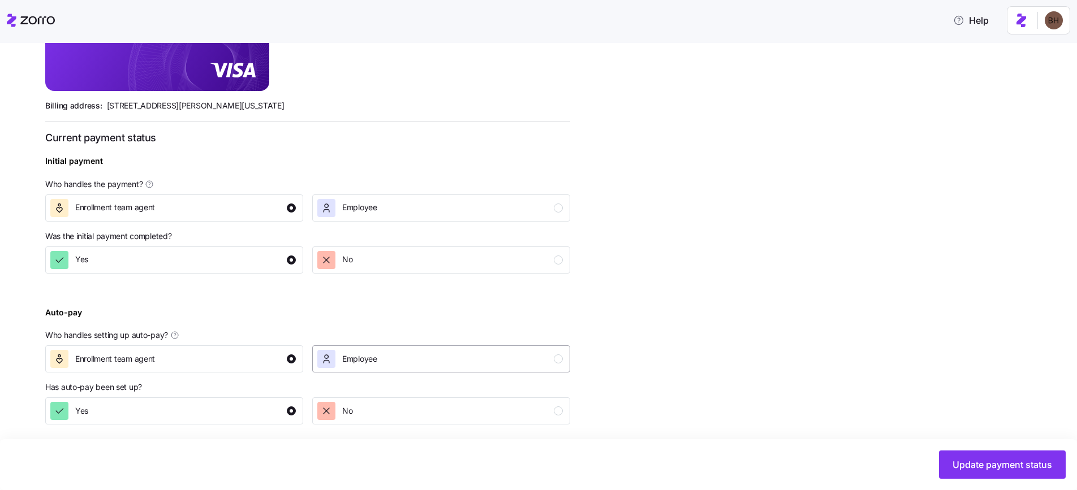
scroll to position [348, 0]
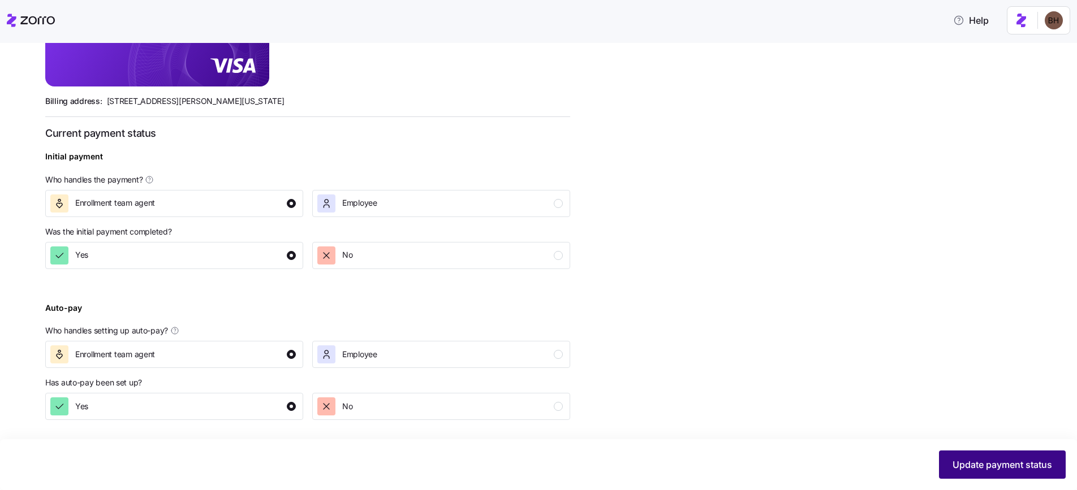
click at [969, 465] on span "Update payment status" at bounding box center [1002, 465] width 100 height 14
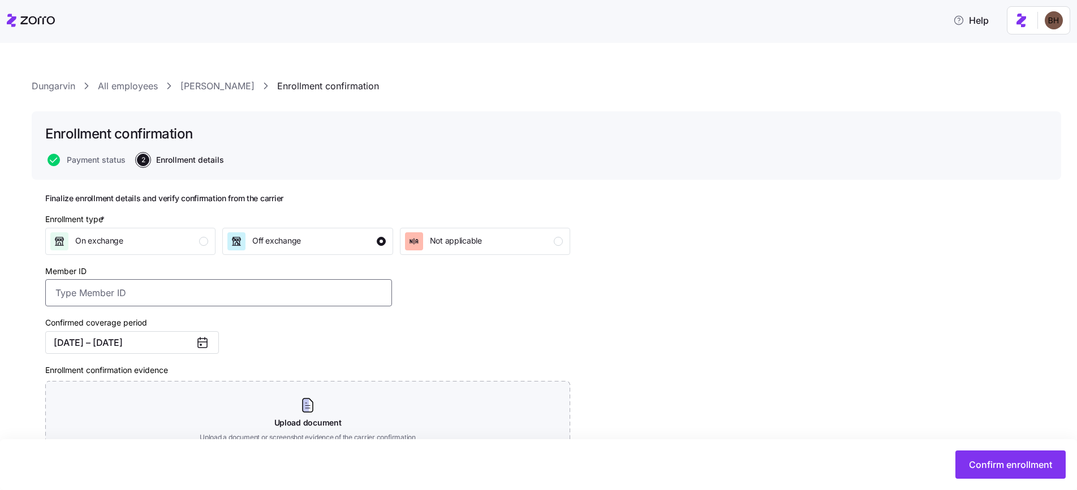
click at [226, 295] on input "Member ID" at bounding box center [218, 292] width 347 height 27
paste input "UZ1345657"
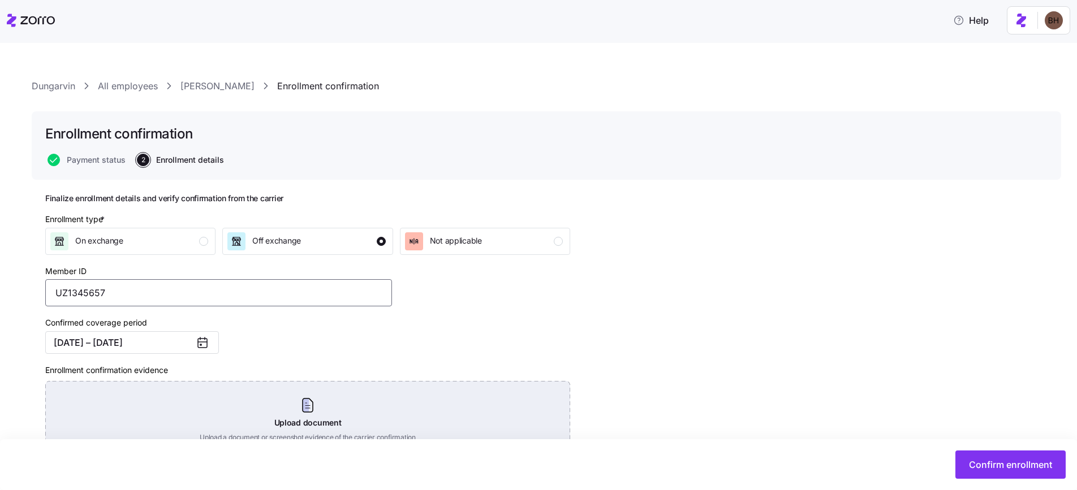
type input "UZ1345657"
click at [307, 400] on div "Upload document Upload a document or screenshot evidence of the carrier confirm…" at bounding box center [307, 420] width 525 height 79
click at [334, 417] on div "Upload document Upload a document or screenshot evidence of the carrier confirm…" at bounding box center [307, 420] width 525 height 79
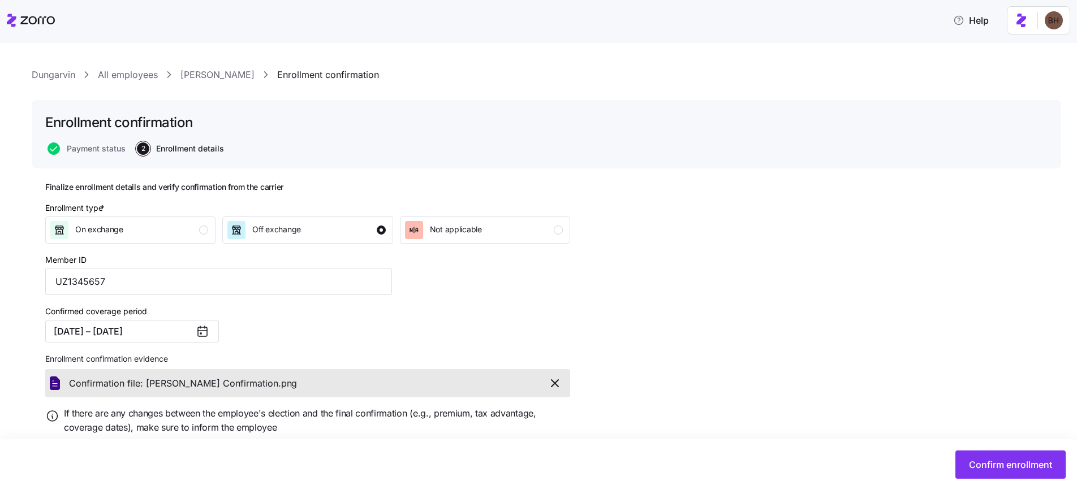
scroll to position [46, 0]
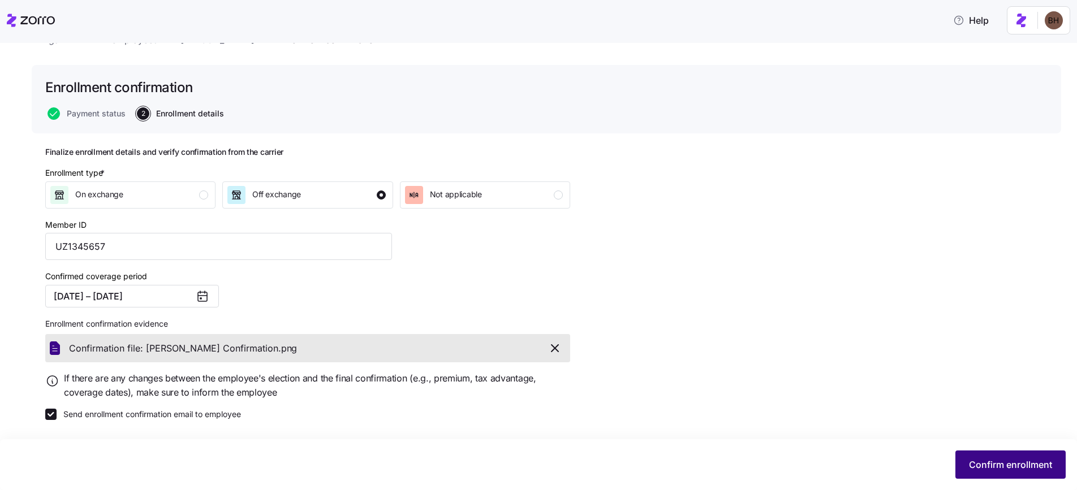
click at [982, 461] on span "Confirm enrollment" at bounding box center [1010, 465] width 83 height 14
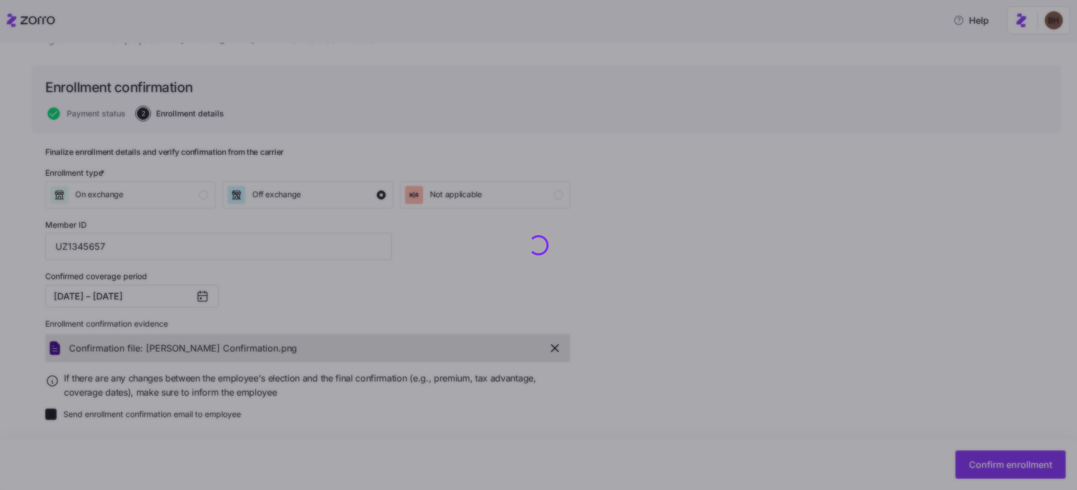
checkbox input "false"
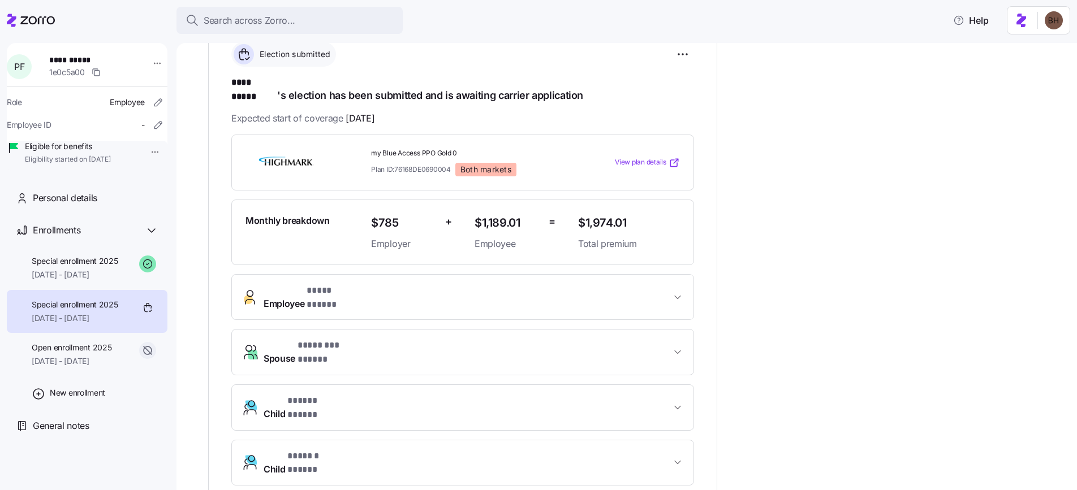
scroll to position [248, 0]
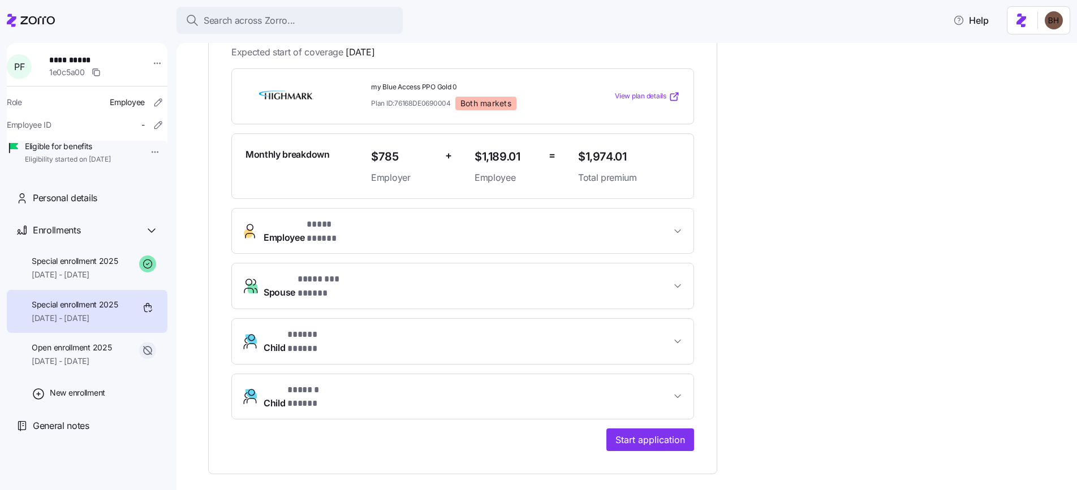
click at [681, 391] on icon "button" at bounding box center [677, 396] width 11 height 11
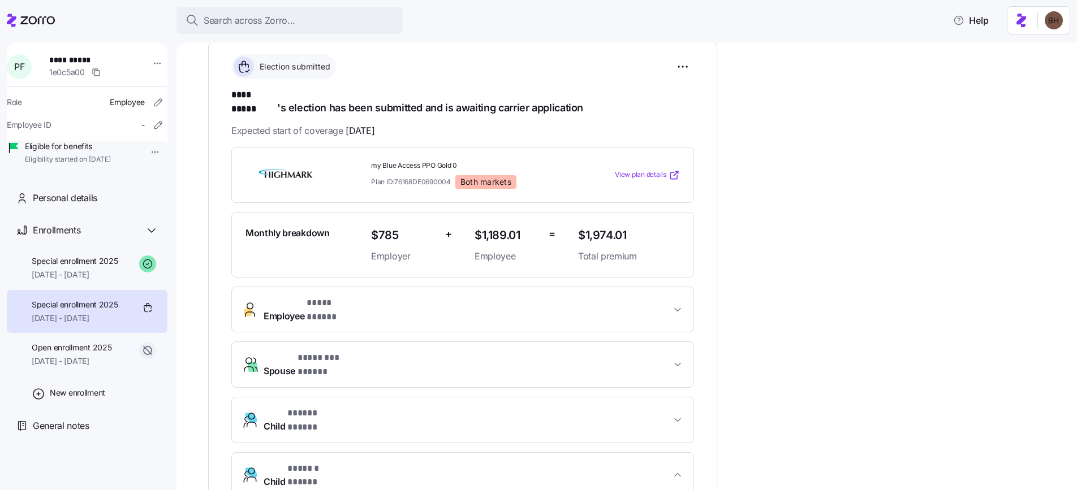
scroll to position [120, 0]
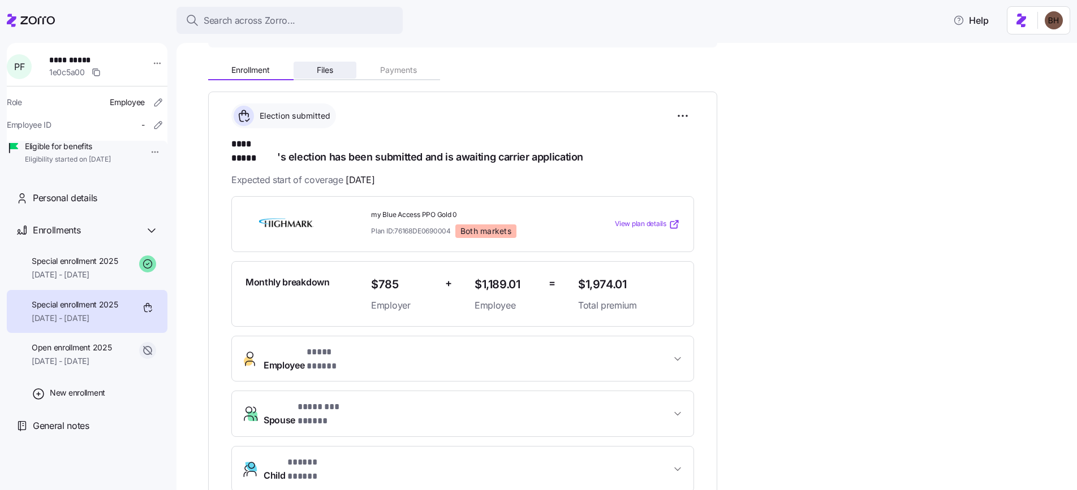
click at [320, 75] on button "Files" at bounding box center [325, 70] width 63 height 17
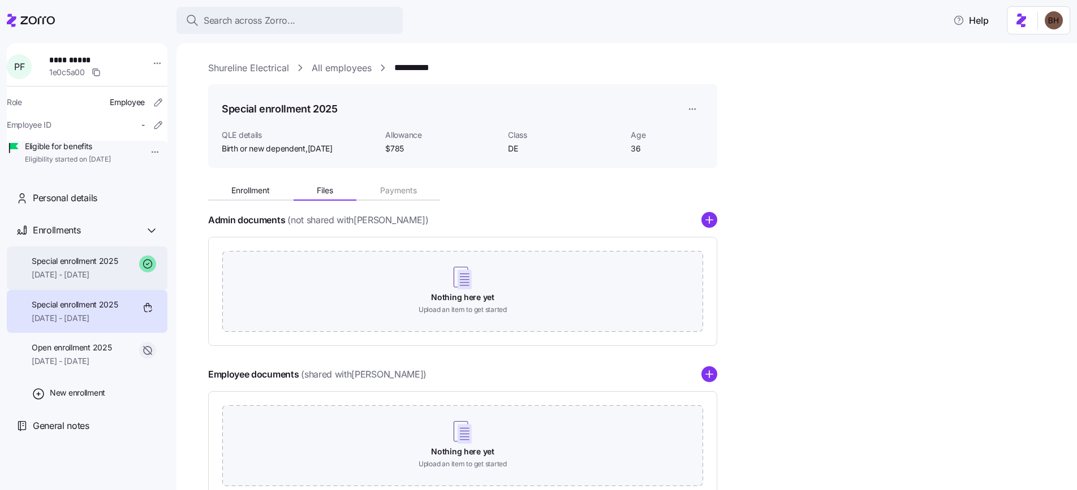
click at [86, 267] on span "Special enrollment 2025" at bounding box center [75, 261] width 87 height 11
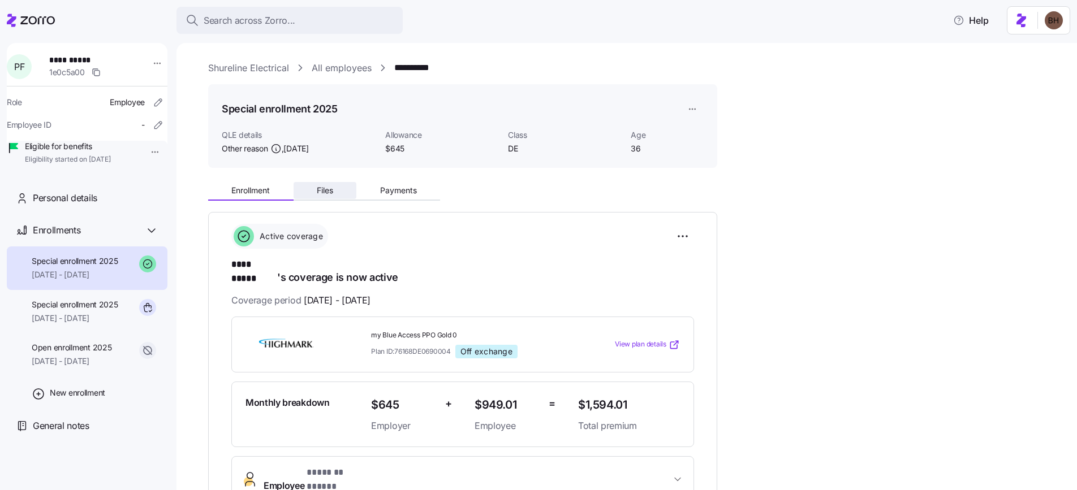
click at [331, 193] on span "Files" at bounding box center [325, 191] width 16 height 8
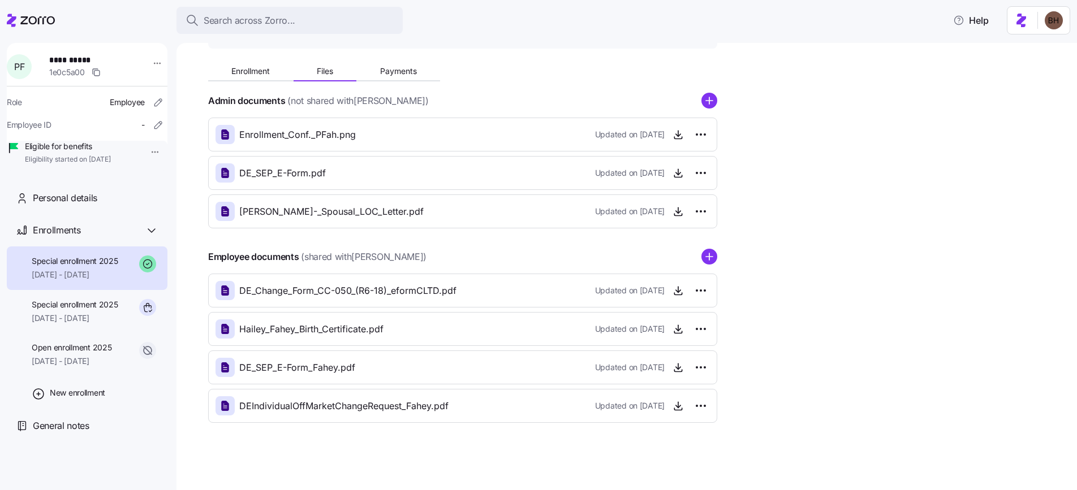
scroll to position [120, 0]
click at [100, 324] on span "[DATE] - [DATE]" at bounding box center [75, 318] width 87 height 11
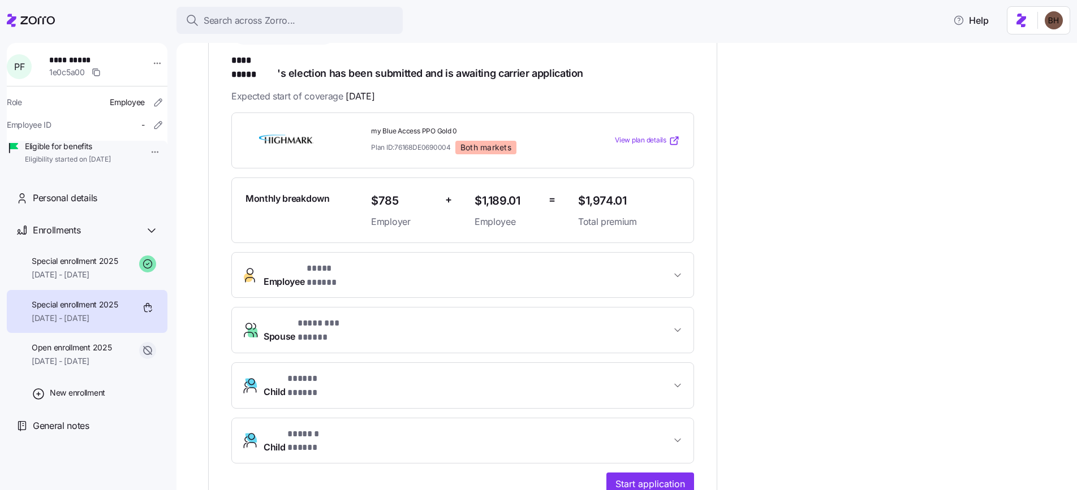
scroll to position [209, 0]
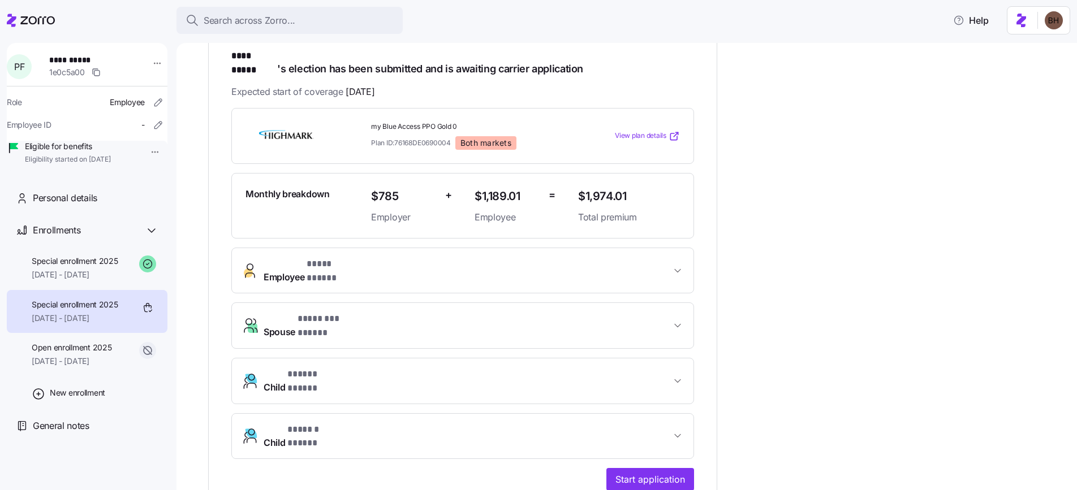
click at [473, 423] on span "Child * ****** ***** *" at bounding box center [467, 436] width 407 height 27
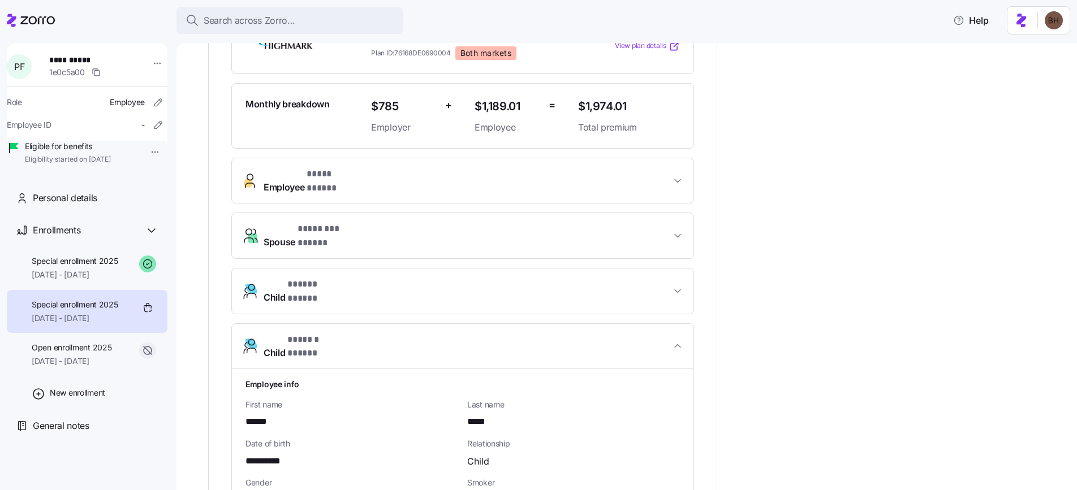
scroll to position [247, 0]
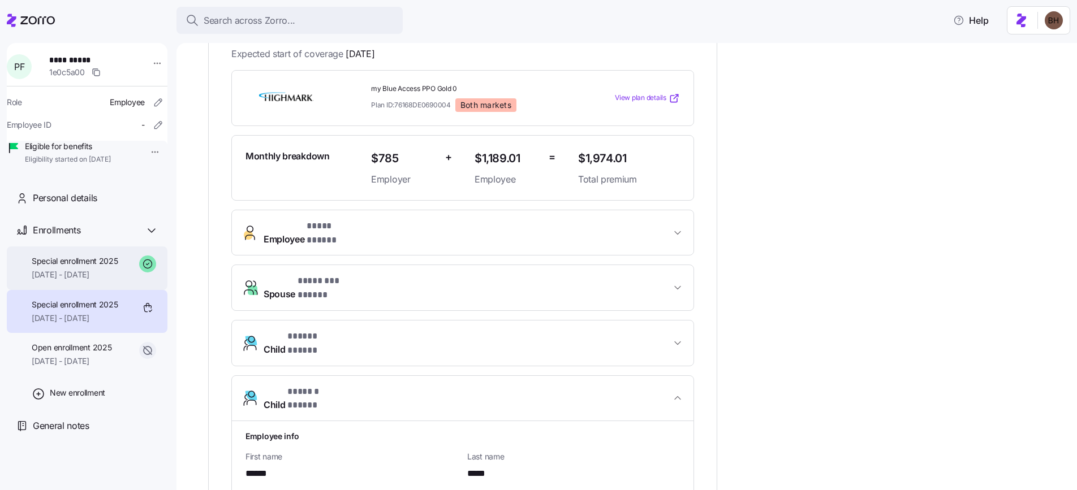
click at [98, 281] on span "[DATE] - [DATE]" at bounding box center [75, 274] width 87 height 11
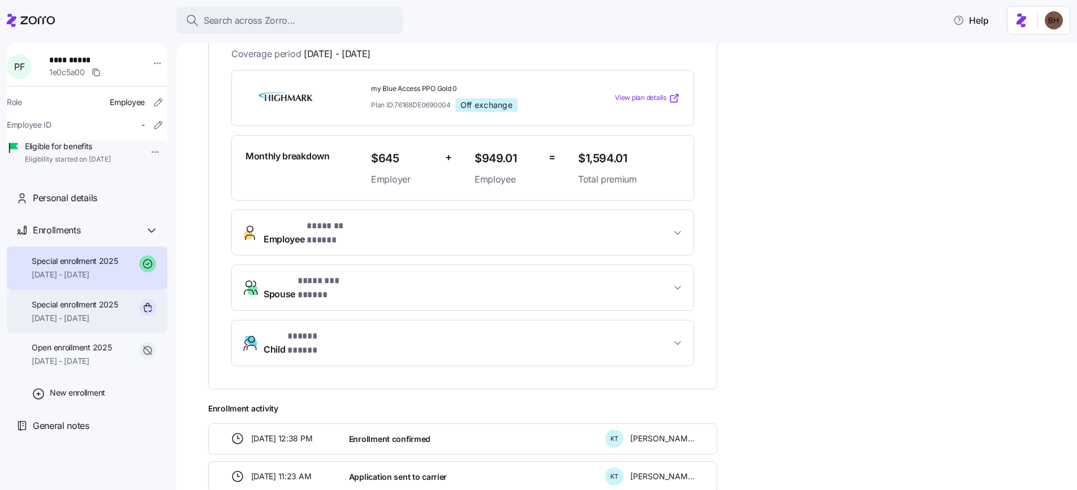
click at [87, 324] on span "[DATE] - [DATE]" at bounding box center [75, 318] width 87 height 11
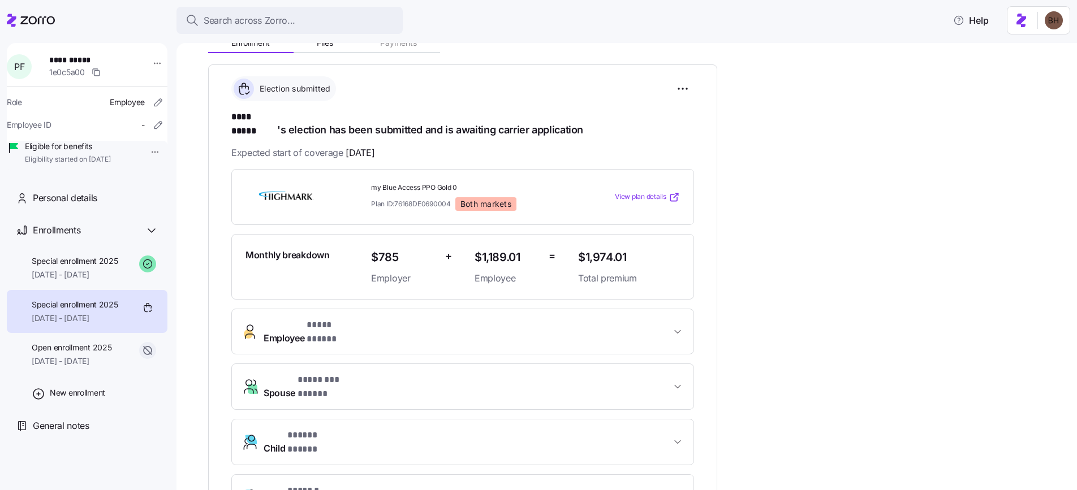
scroll to position [85, 0]
